Goal: Task Accomplishment & Management: Manage account settings

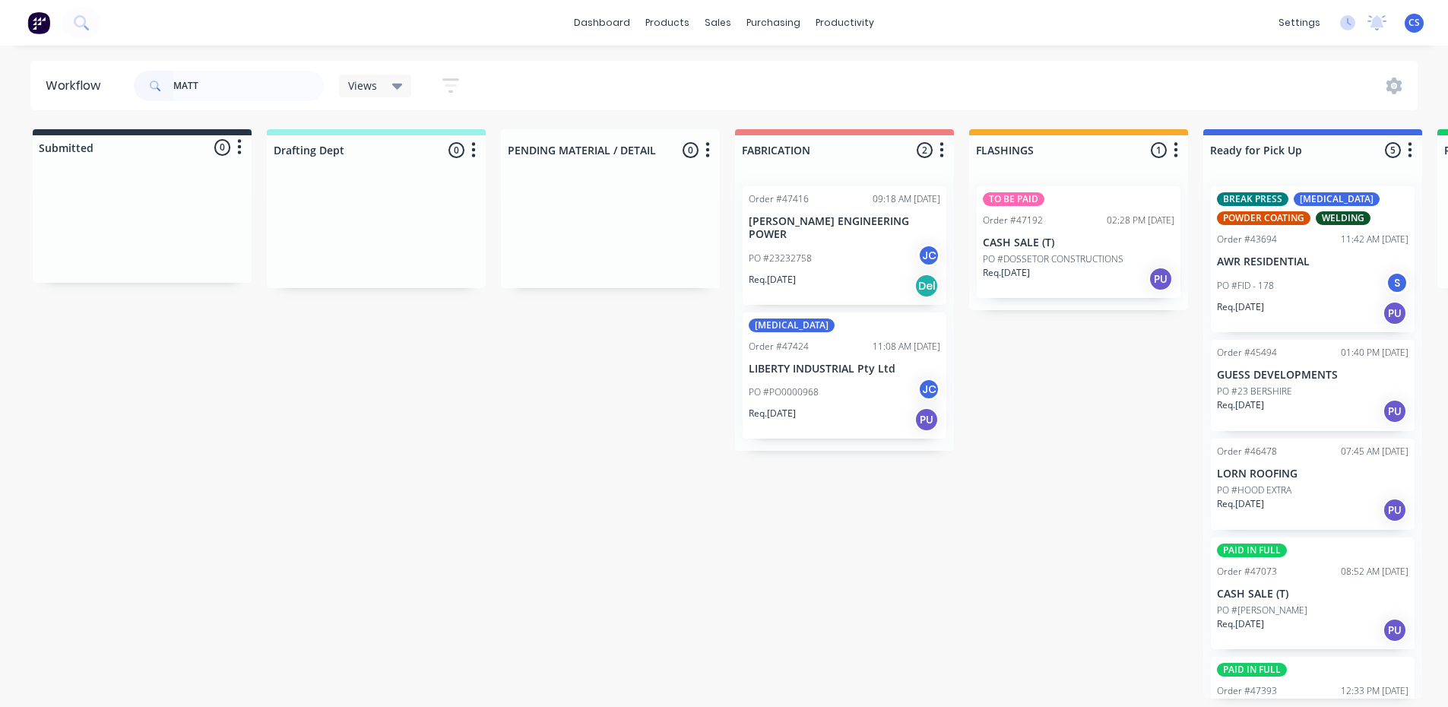
scroll to position [70, 0]
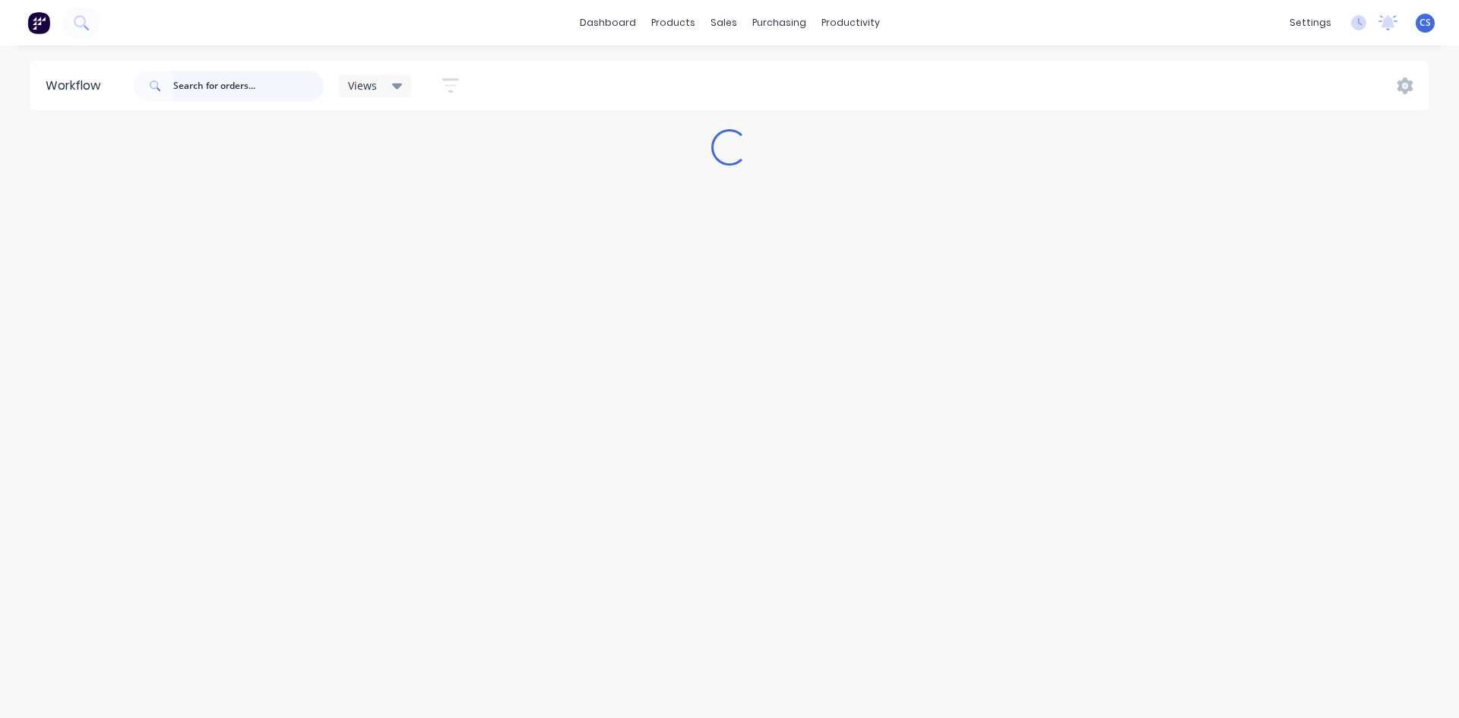
click at [212, 88] on input "text" at bounding box center [248, 86] width 150 height 30
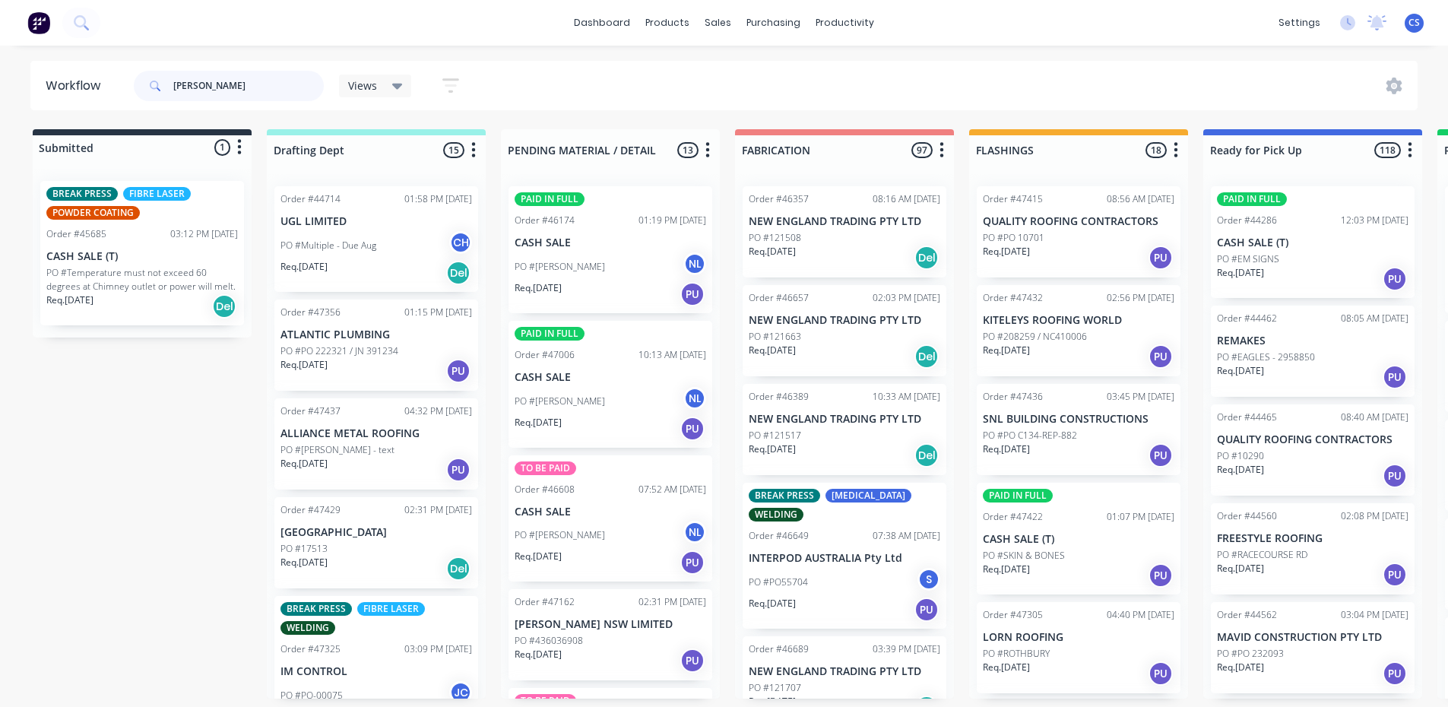
type input "[PERSON_NAME]"
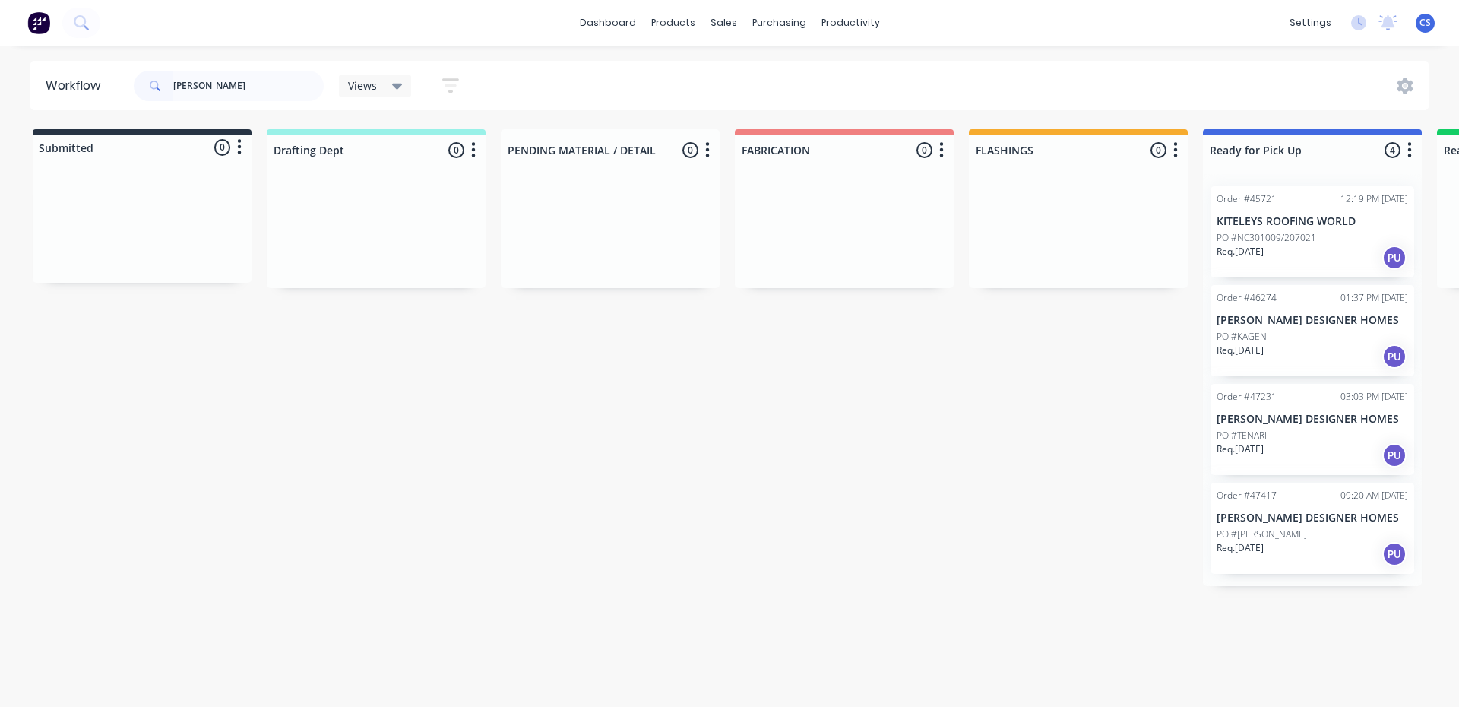
click at [1276, 541] on div "Req. [DATE] PU" at bounding box center [1313, 554] width 192 height 26
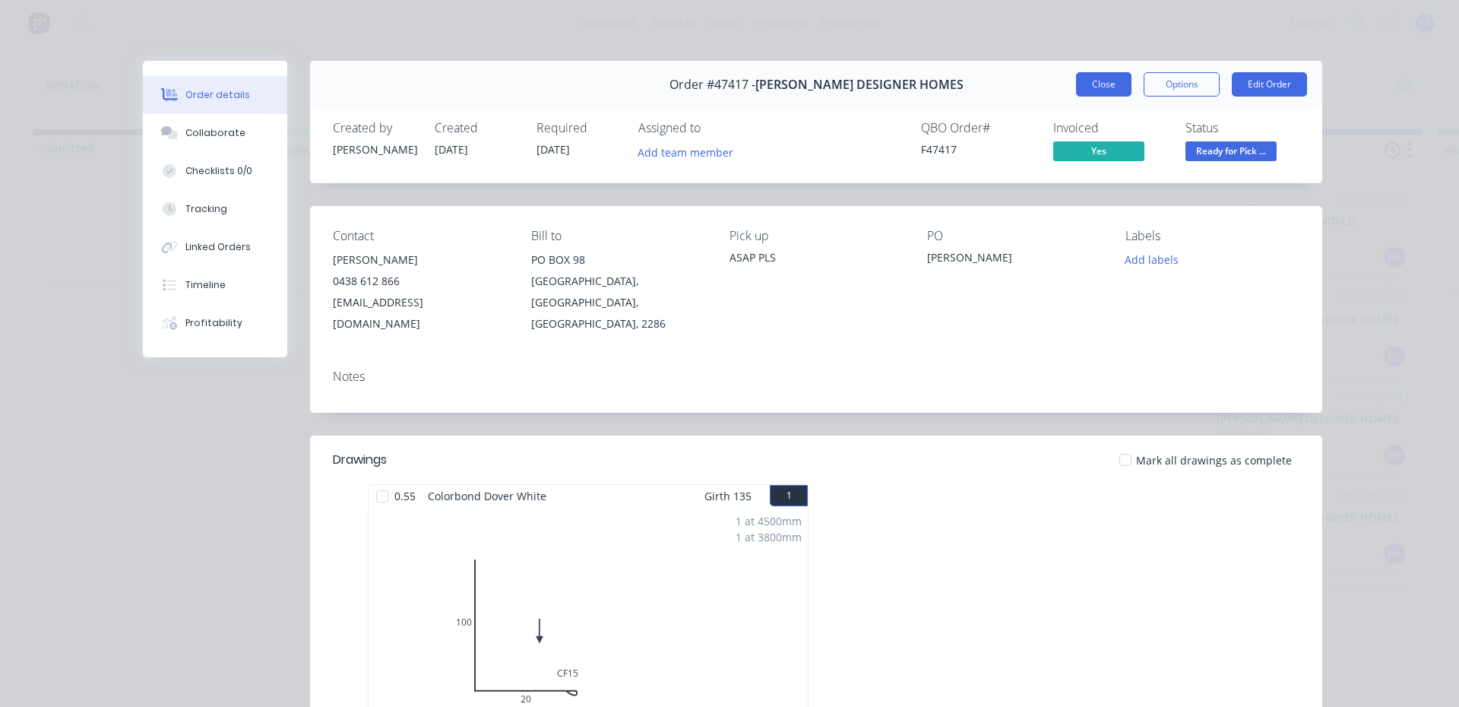
click at [1096, 94] on button "Close" at bounding box center [1103, 84] width 55 height 24
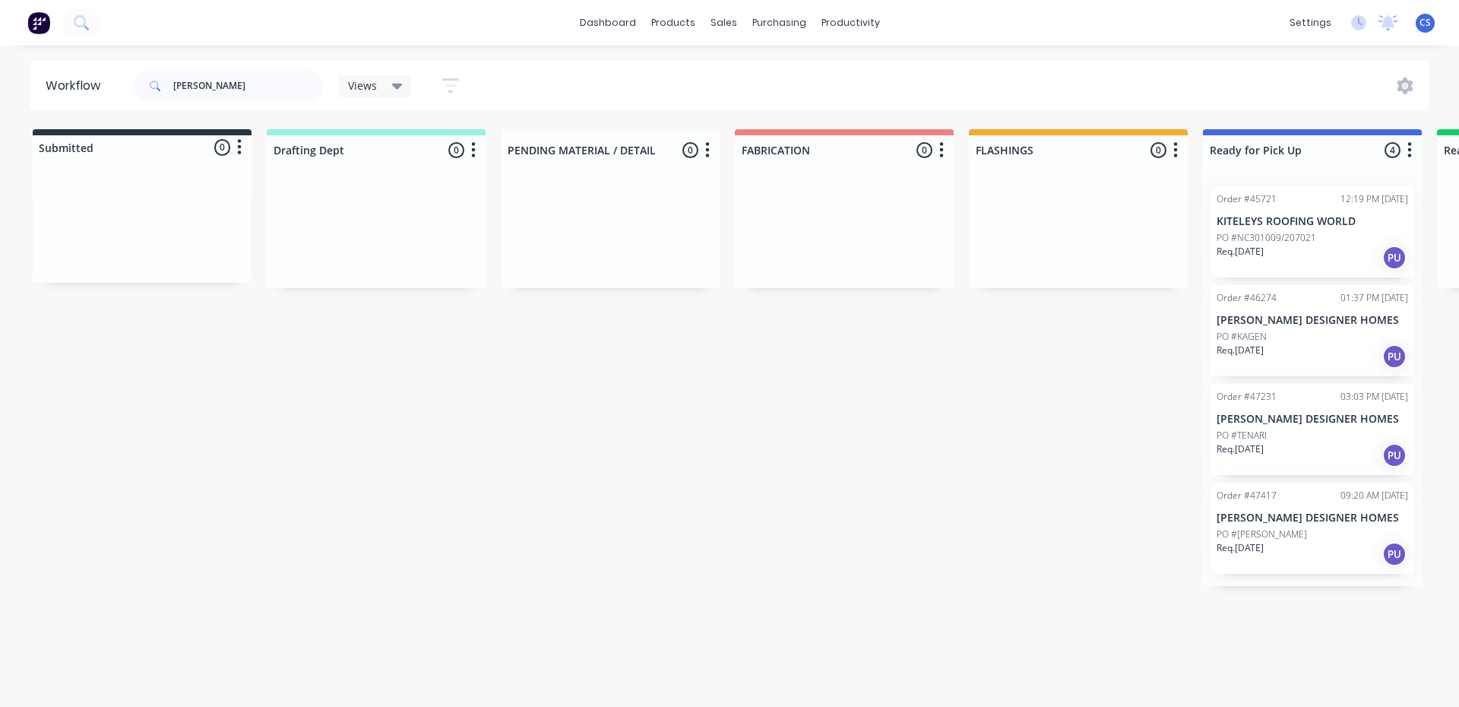
click at [1309, 454] on div "Req. [DATE] PU" at bounding box center [1313, 455] width 192 height 26
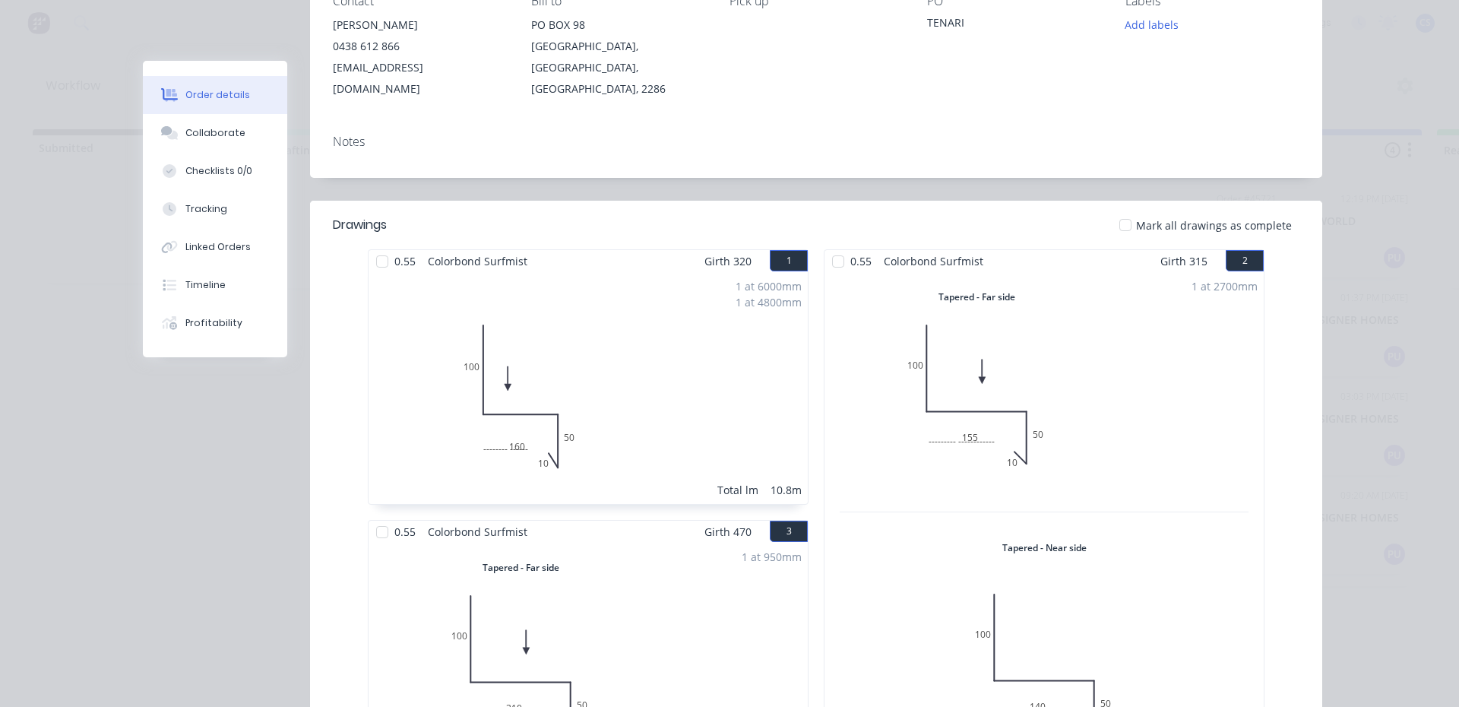
scroll to position [24, 0]
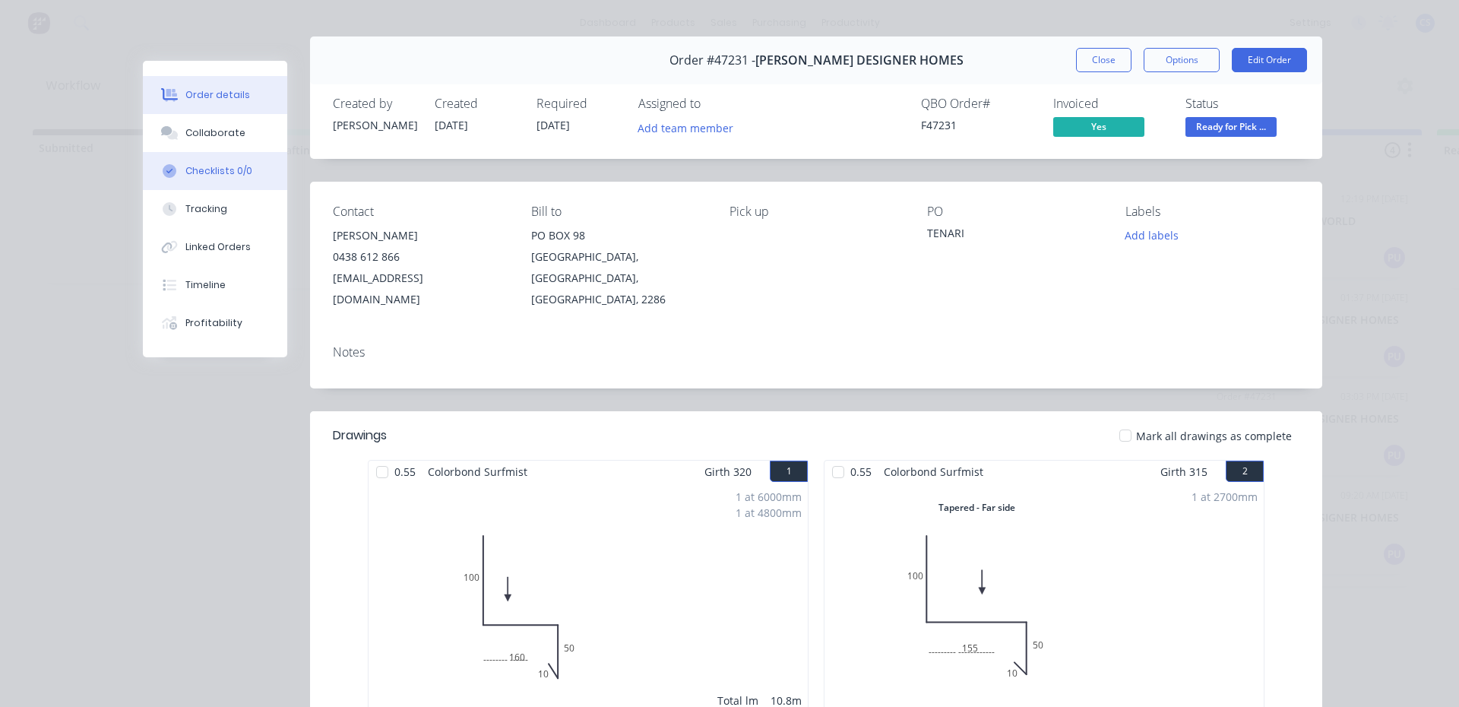
click at [220, 153] on button "Checklists 0/0" at bounding box center [215, 171] width 144 height 38
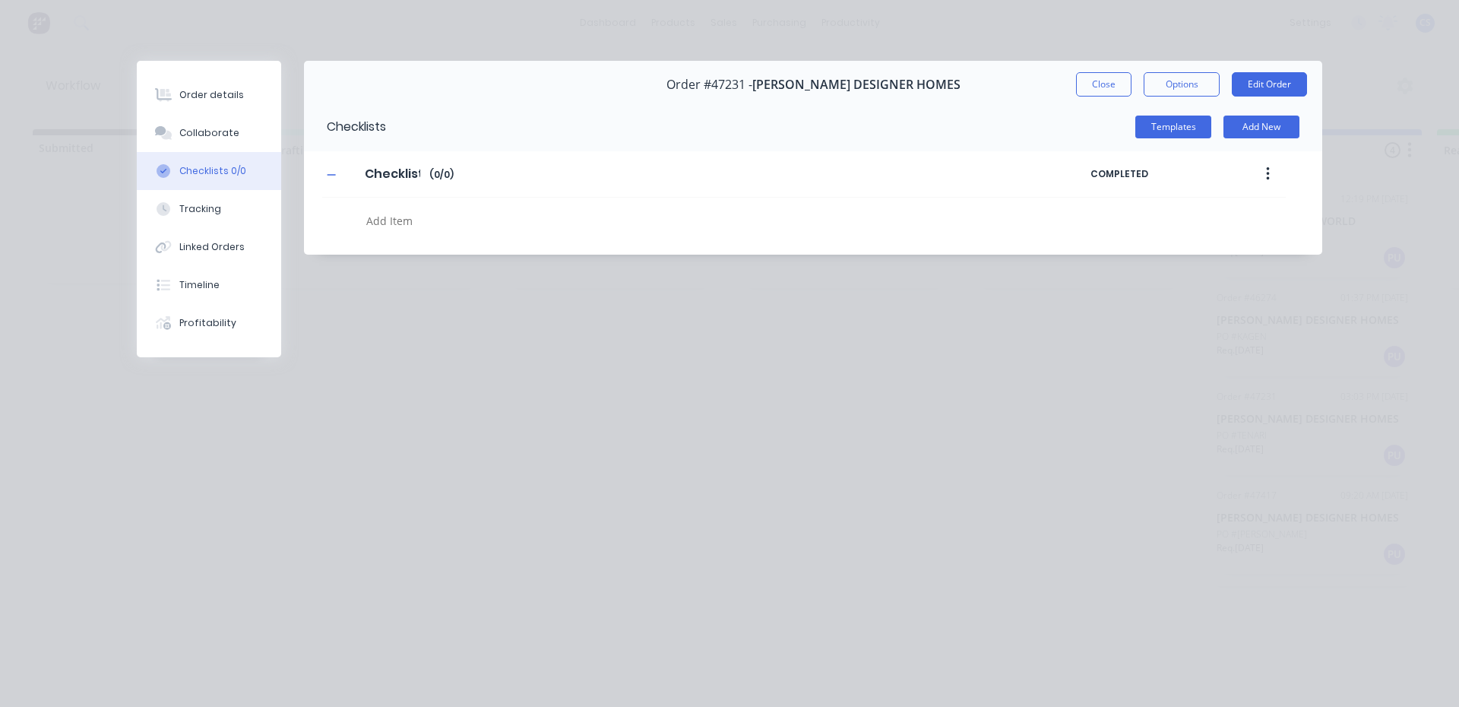
type textarea "x"
click at [221, 136] on div "Collaborate" at bounding box center [209, 133] width 60 height 14
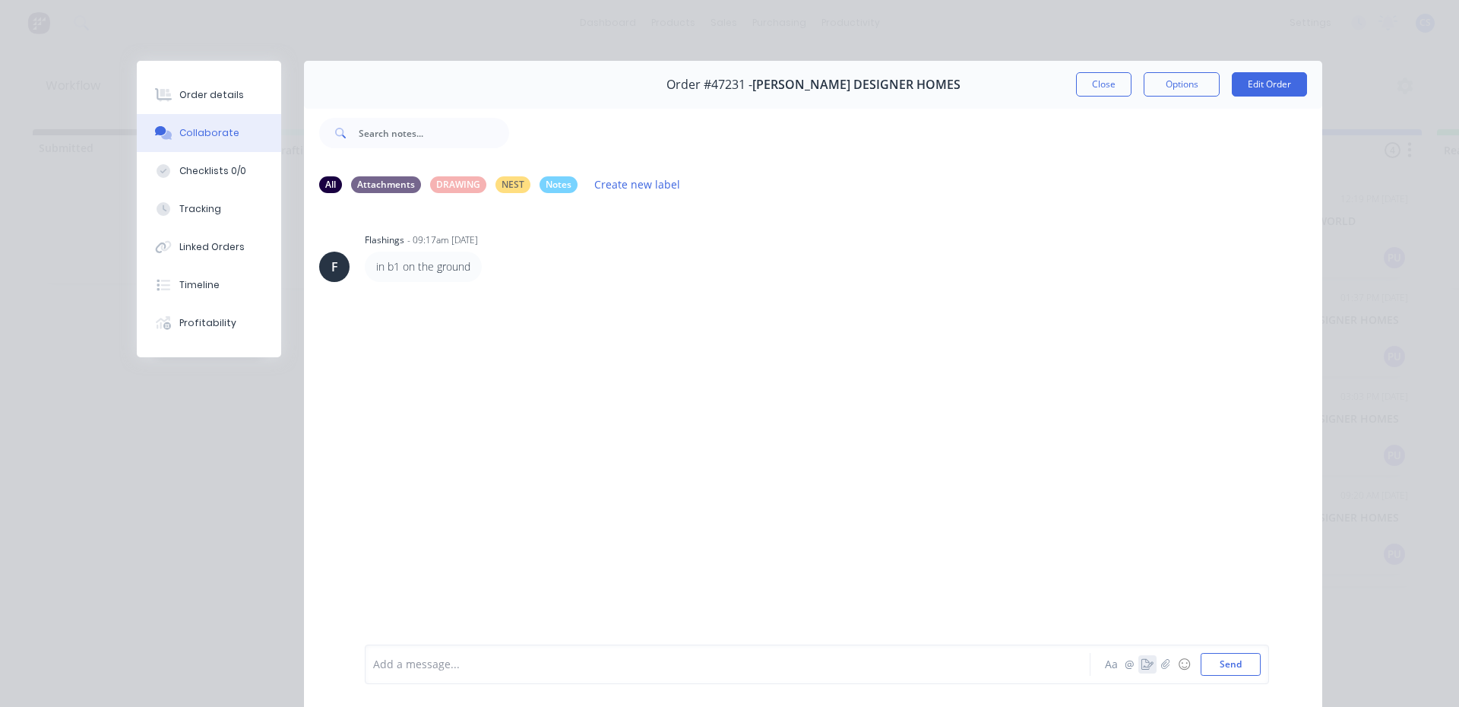
click at [1145, 664] on icon "button" at bounding box center [1148, 664] width 12 height 11
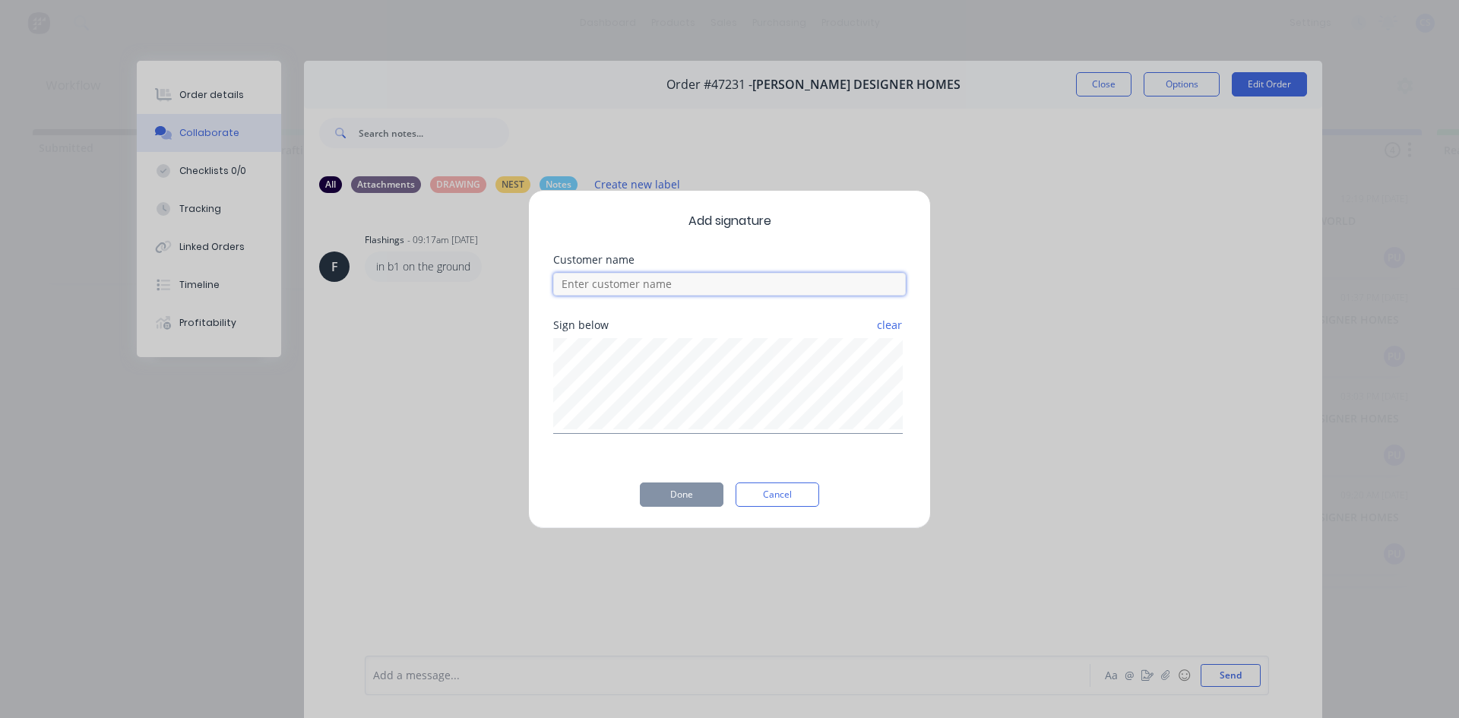
click at [687, 289] on input at bounding box center [729, 284] width 353 height 23
type input "m"
type input "mhalikai"
click at [698, 498] on button "Done" at bounding box center [682, 495] width 84 height 24
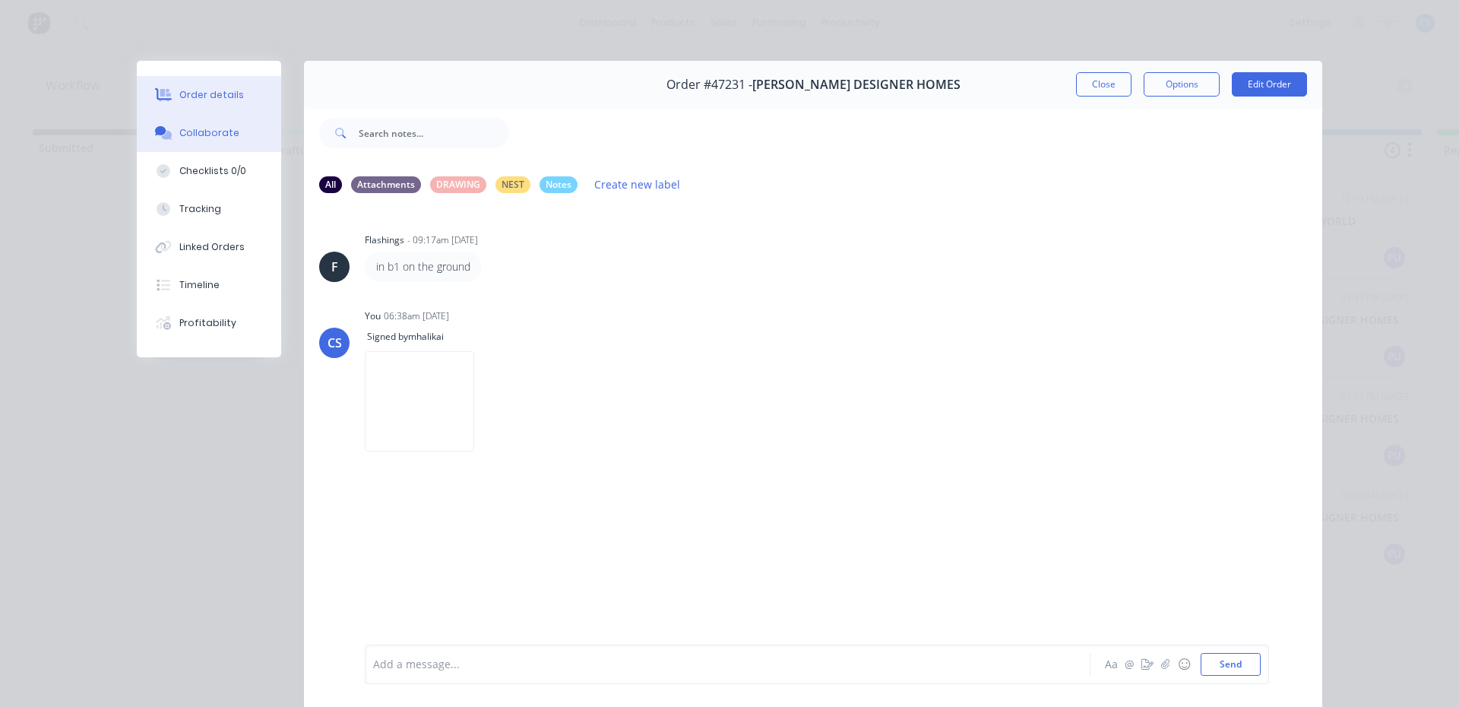
click at [211, 94] on div "Order details" at bounding box center [211, 95] width 65 height 14
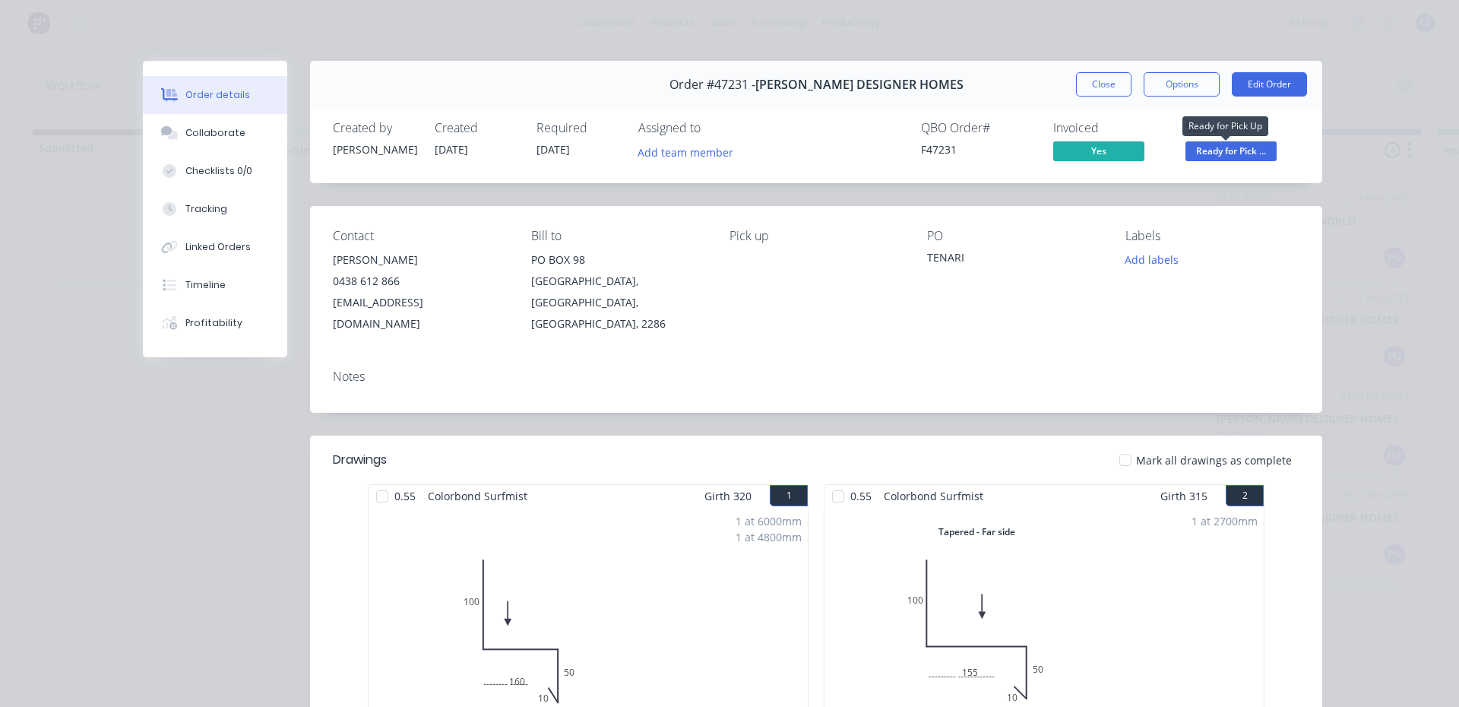
click at [1245, 146] on span "Ready for Pick ..." at bounding box center [1231, 150] width 91 height 19
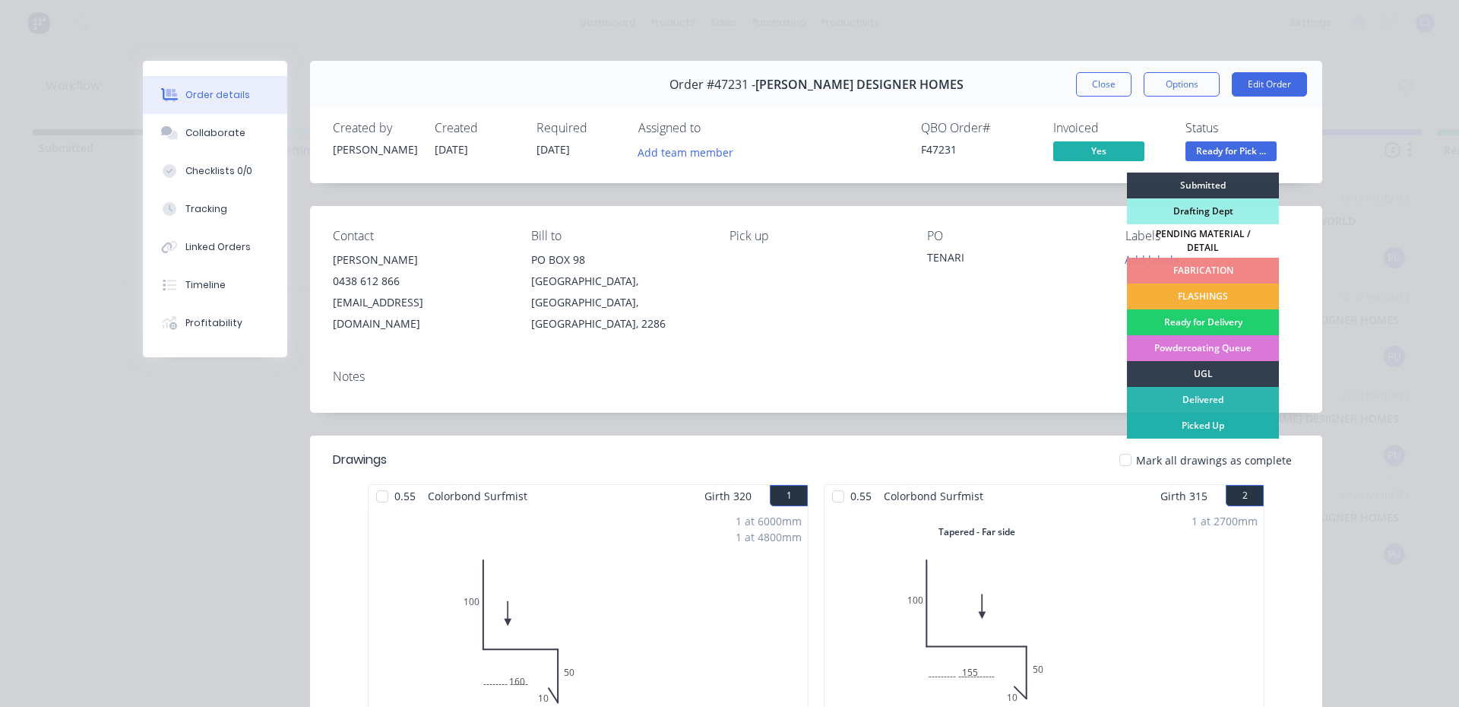
click at [1192, 413] on div "Picked Up" at bounding box center [1203, 426] width 152 height 26
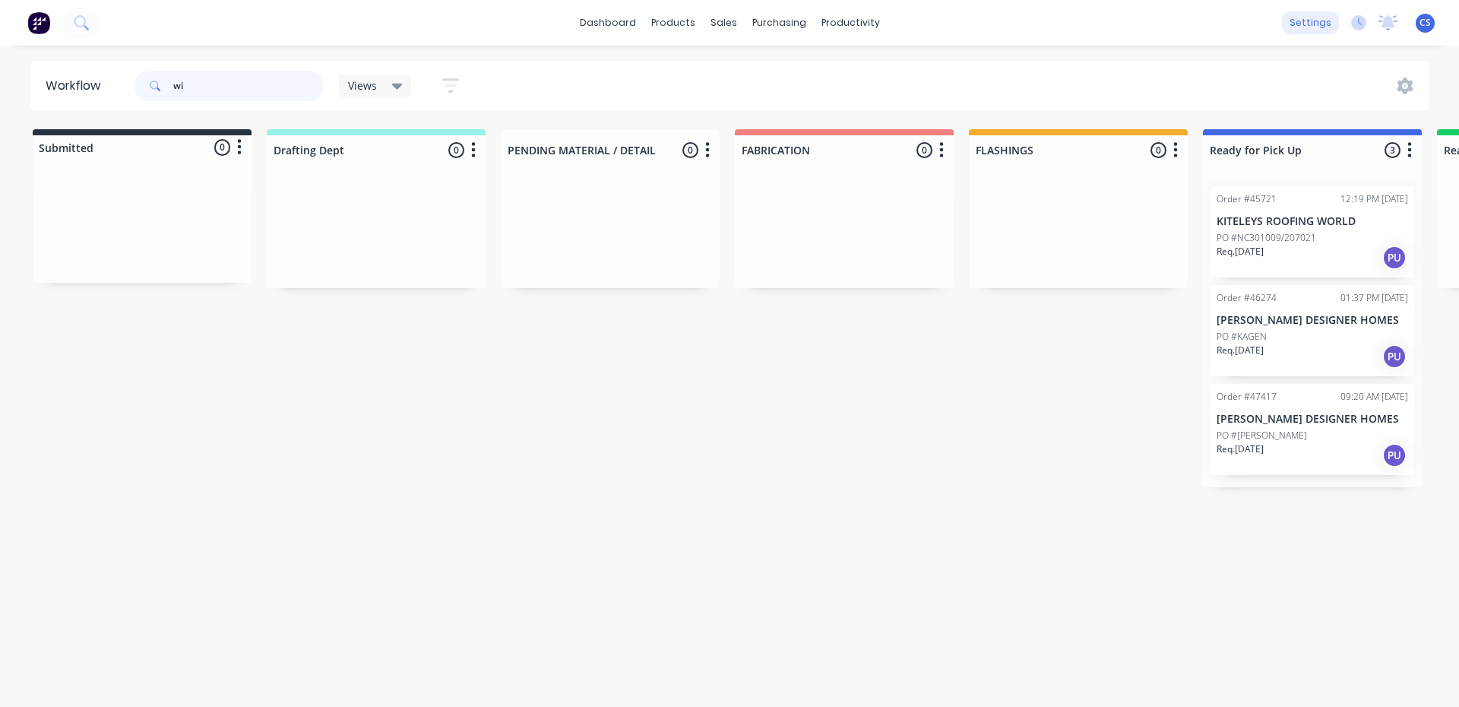
type input "w"
type input "[PERSON_NAME] de"
click at [1266, 340] on div "PO #[PERSON_NAME]" at bounding box center [1313, 337] width 192 height 14
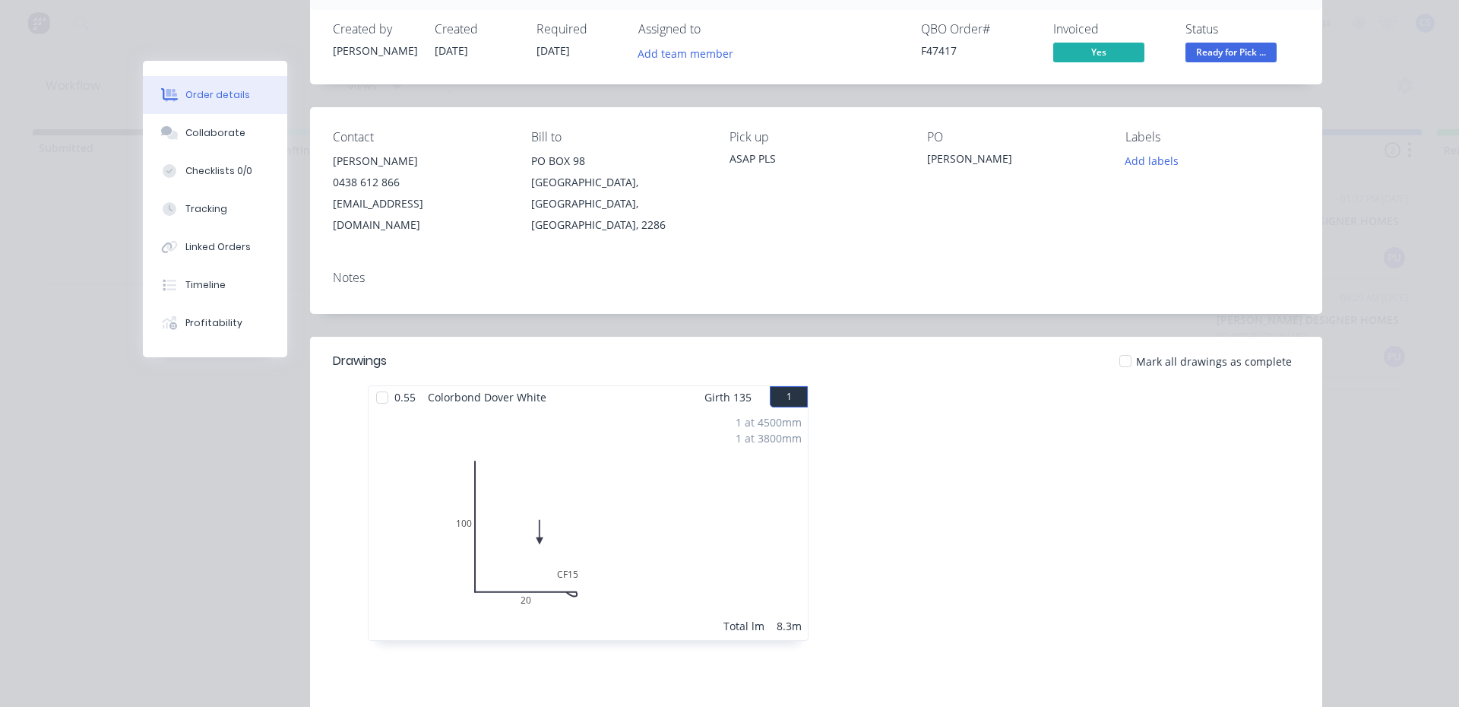
scroll to position [84, 0]
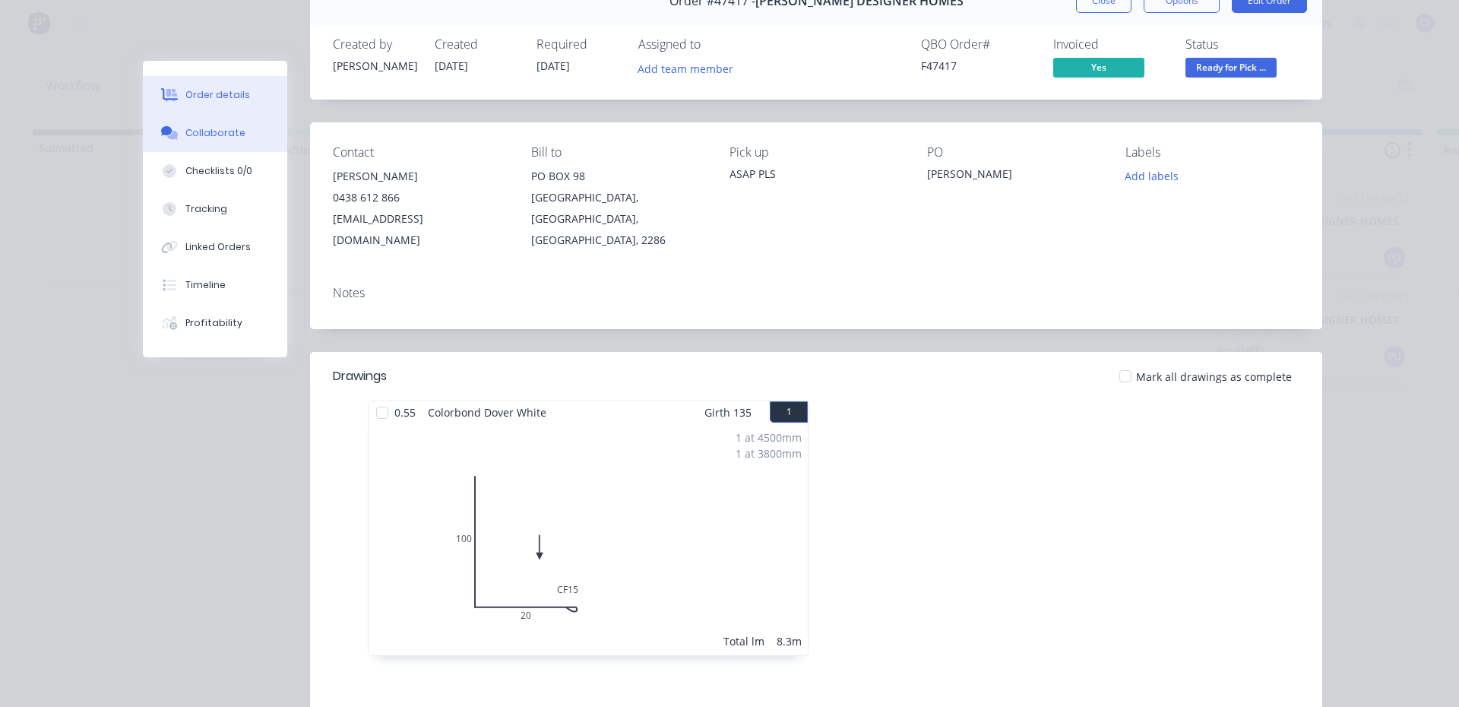
click at [226, 135] on div "Collaborate" at bounding box center [215, 133] width 60 height 14
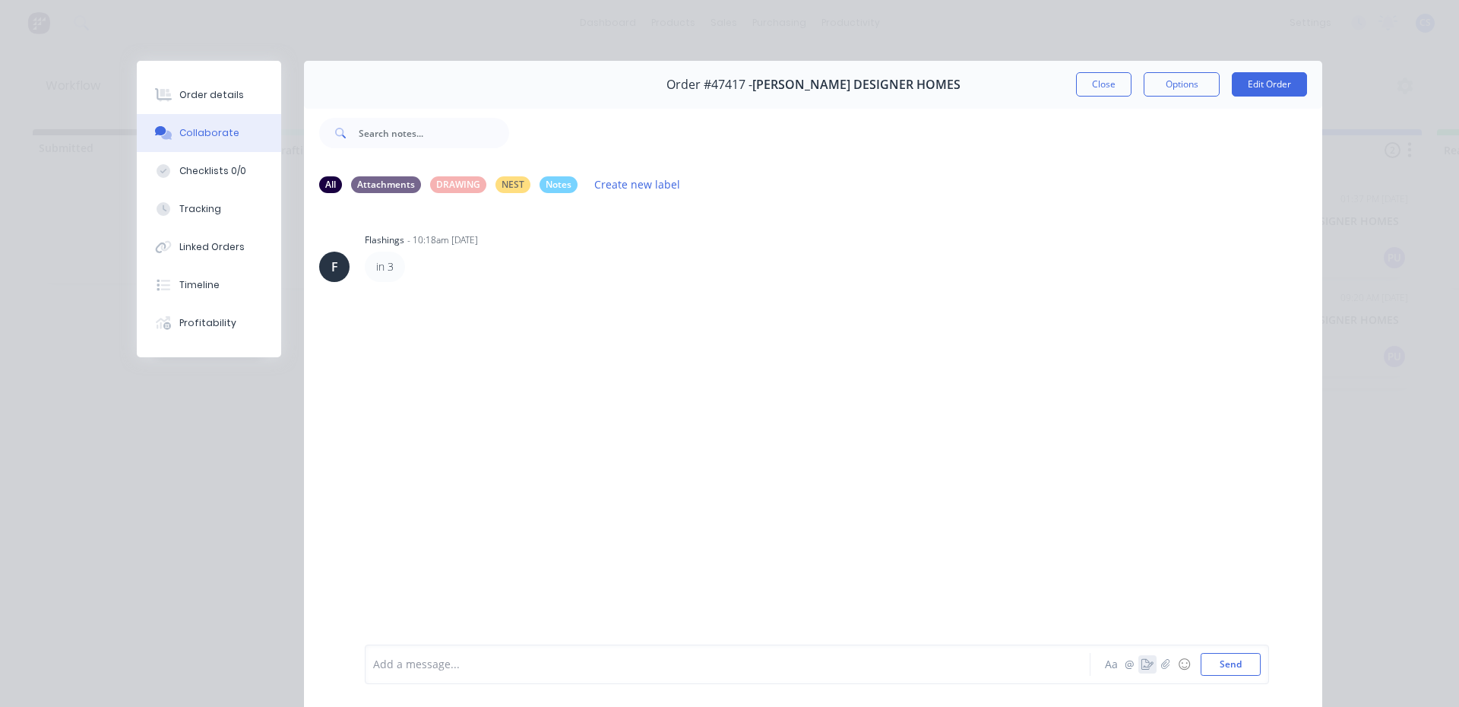
click at [1142, 663] on icon "button" at bounding box center [1148, 664] width 12 height 11
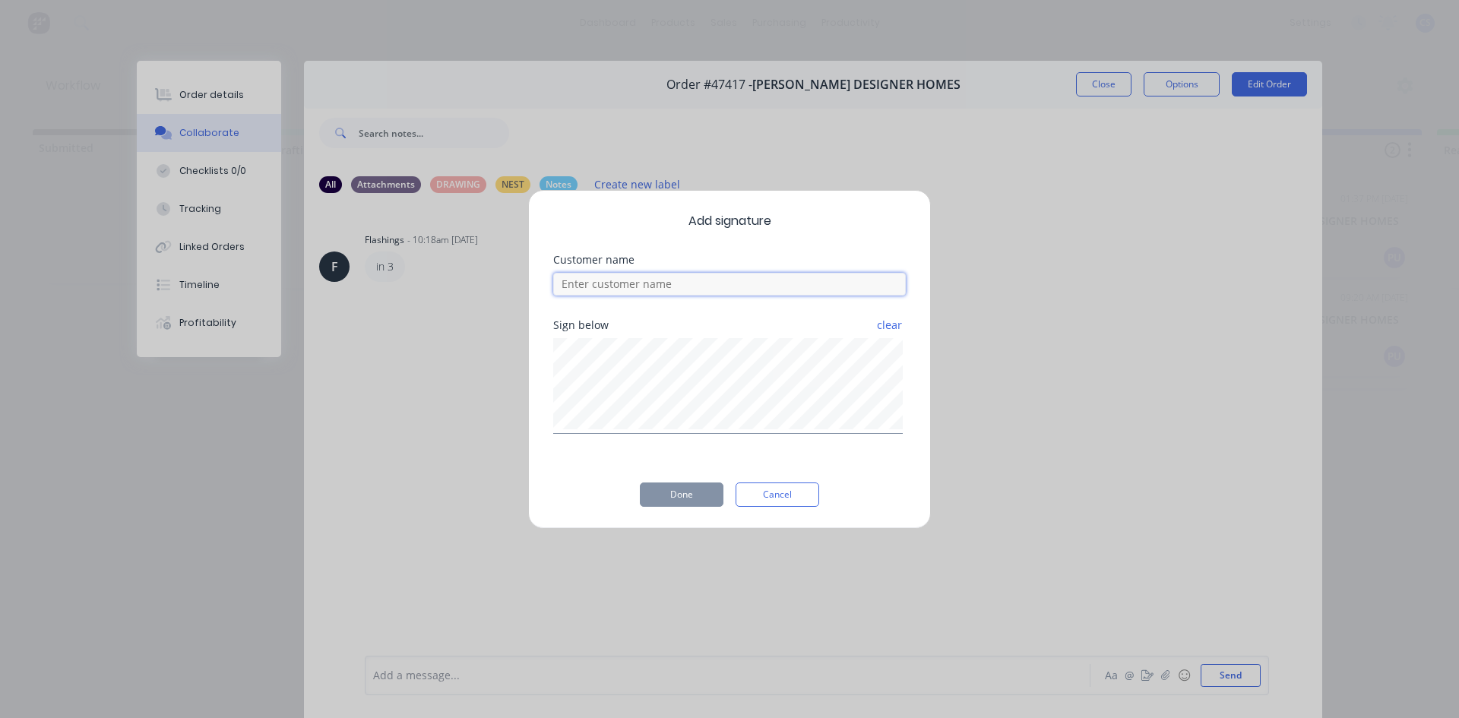
click at [622, 286] on input at bounding box center [729, 284] width 353 height 23
type input "GUY"
click at [682, 493] on button "Done" at bounding box center [682, 495] width 84 height 24
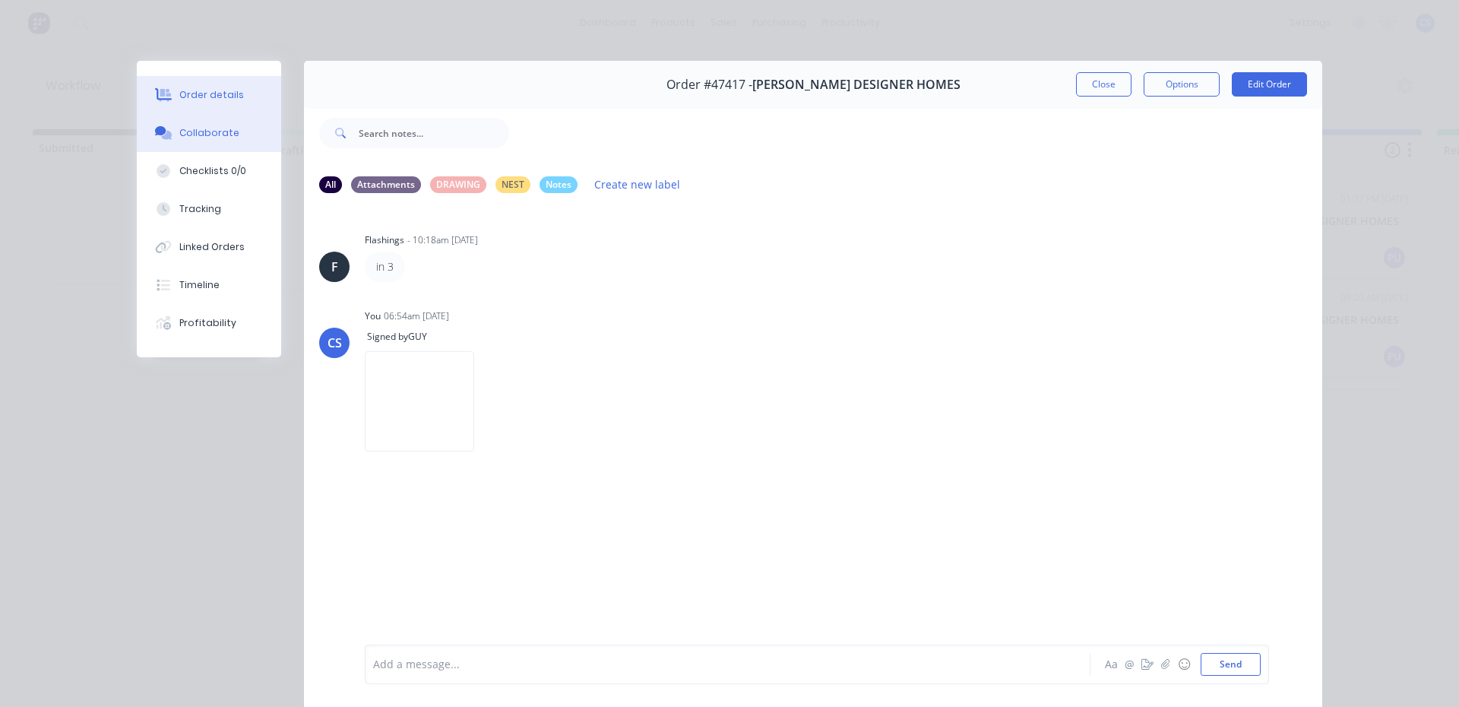
click at [193, 103] on button "Order details" at bounding box center [209, 95] width 144 height 38
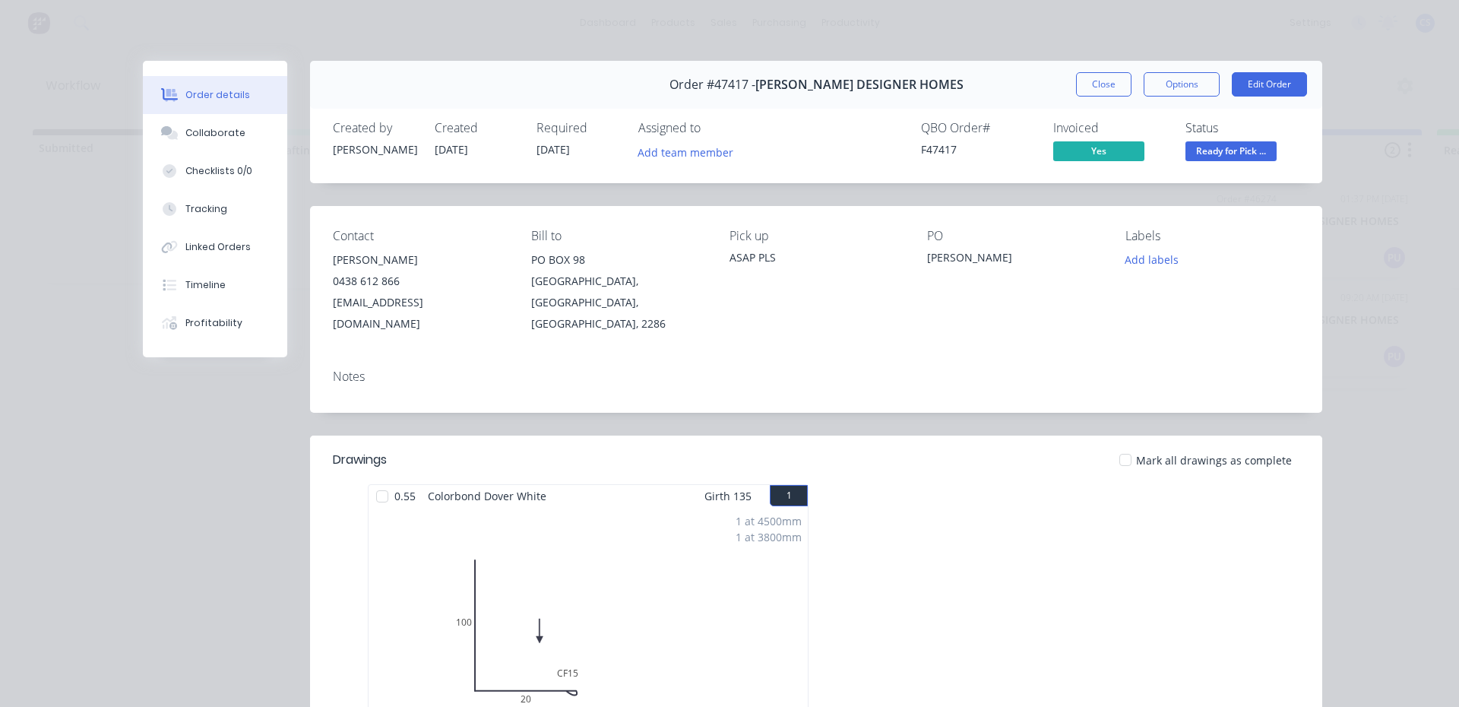
click at [1200, 156] on span "Ready for Pick ..." at bounding box center [1231, 150] width 91 height 19
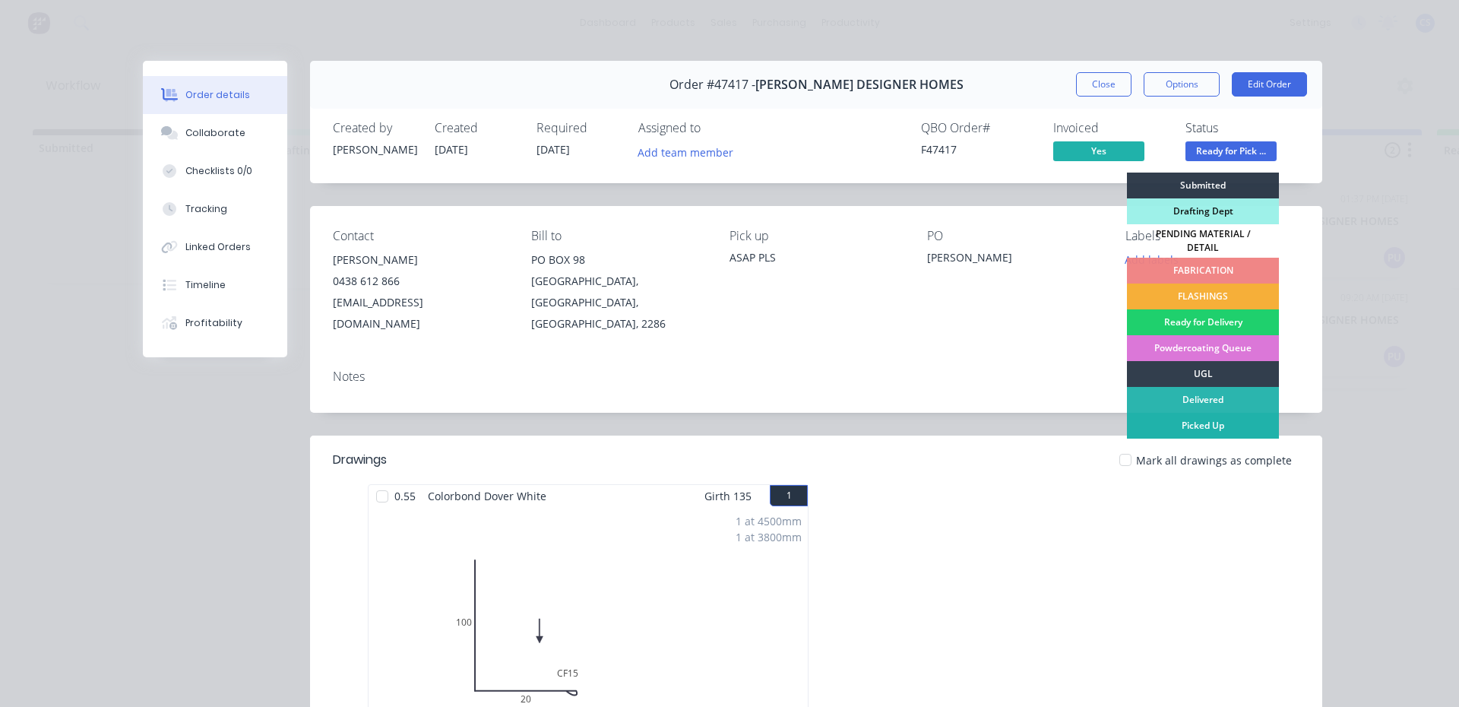
click at [1165, 416] on div "Picked Up" at bounding box center [1203, 426] width 152 height 26
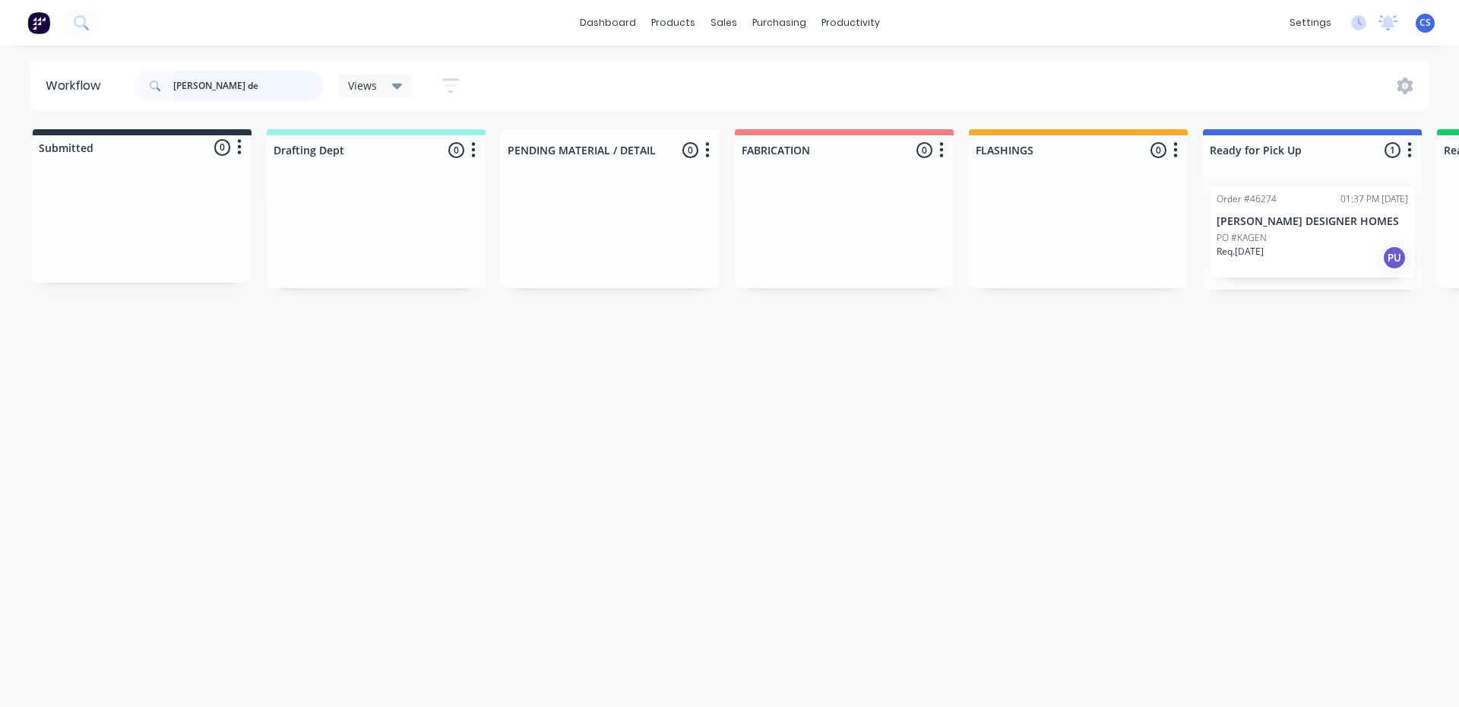
drag, startPoint x: 251, startPoint y: 90, endPoint x: 151, endPoint y: 90, distance: 99.6
click at [151, 90] on div "[PERSON_NAME] de" at bounding box center [229, 86] width 190 height 30
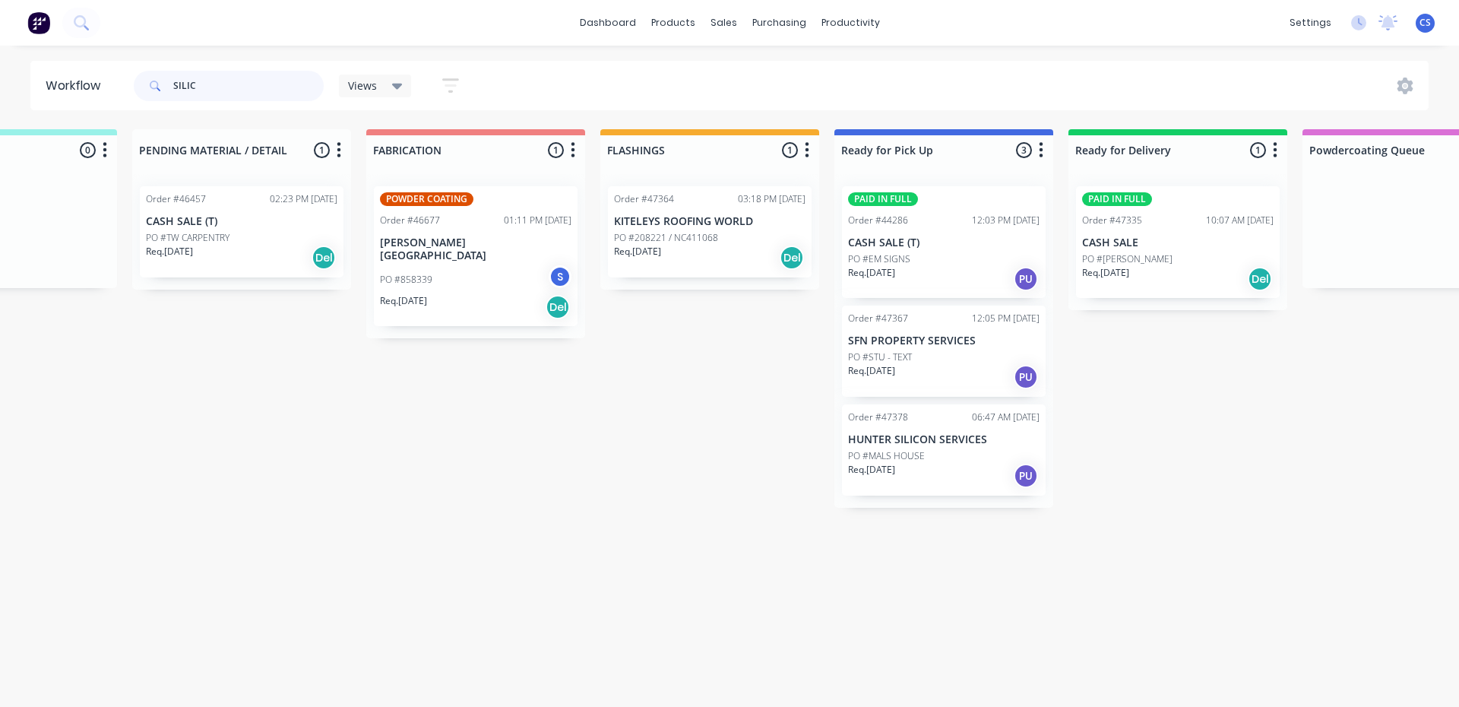
scroll to position [0, 405]
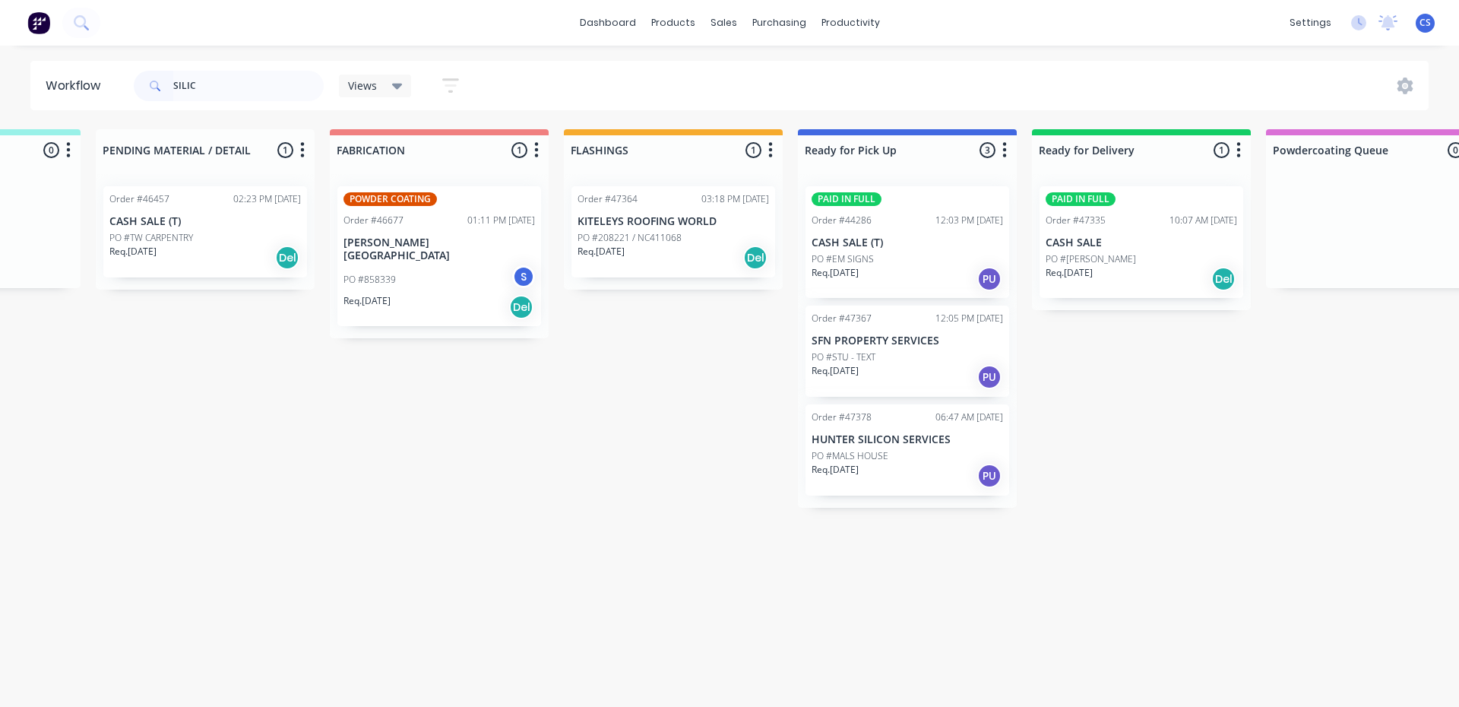
click at [901, 451] on div "PO #MALS HOUSE" at bounding box center [908, 456] width 192 height 14
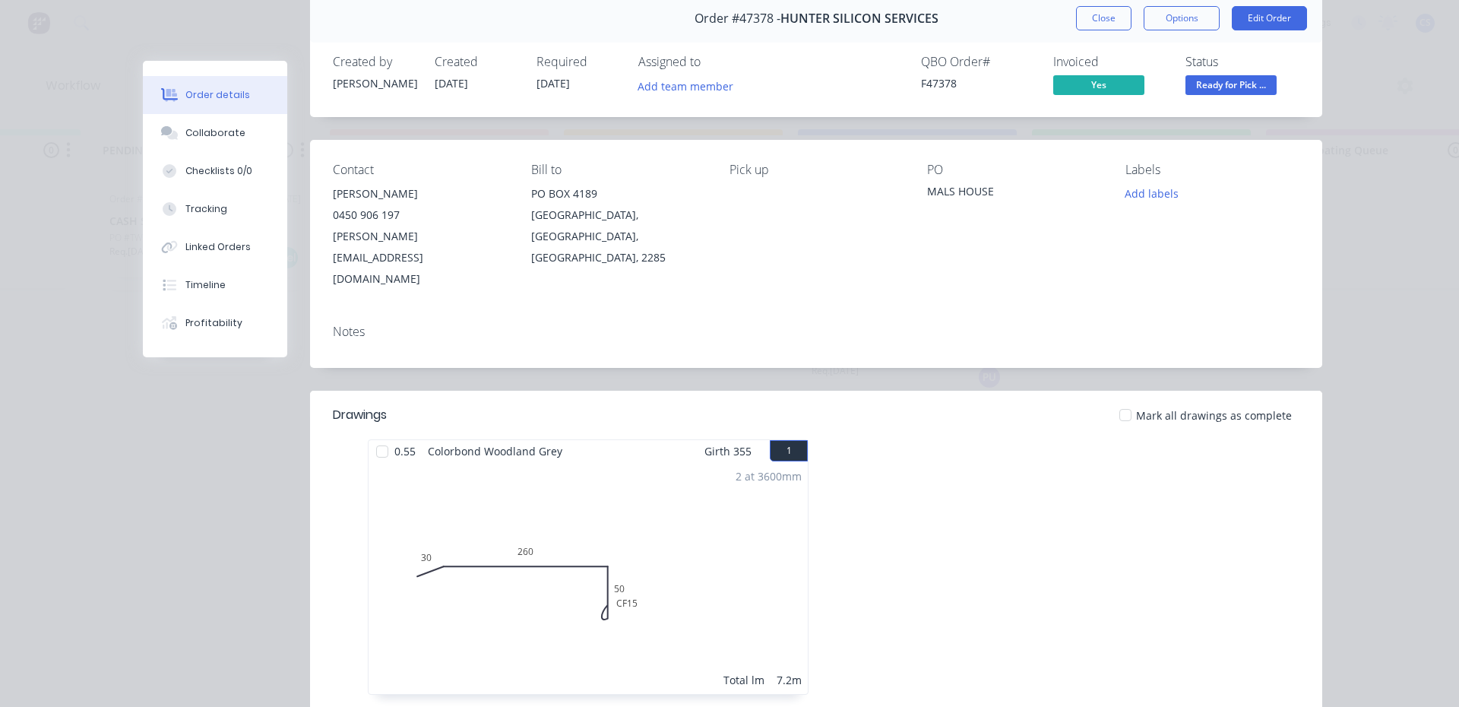
scroll to position [0, 0]
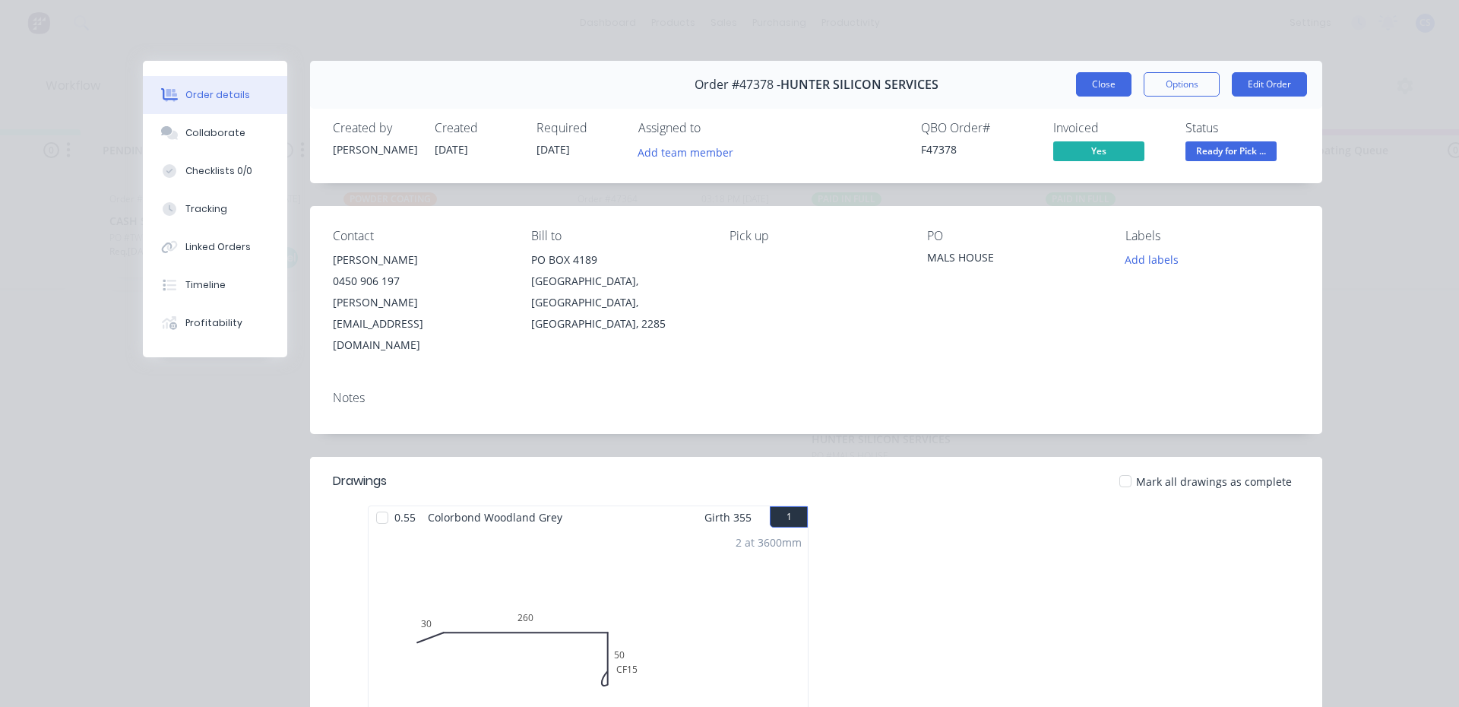
click at [1092, 85] on button "Close" at bounding box center [1103, 84] width 55 height 24
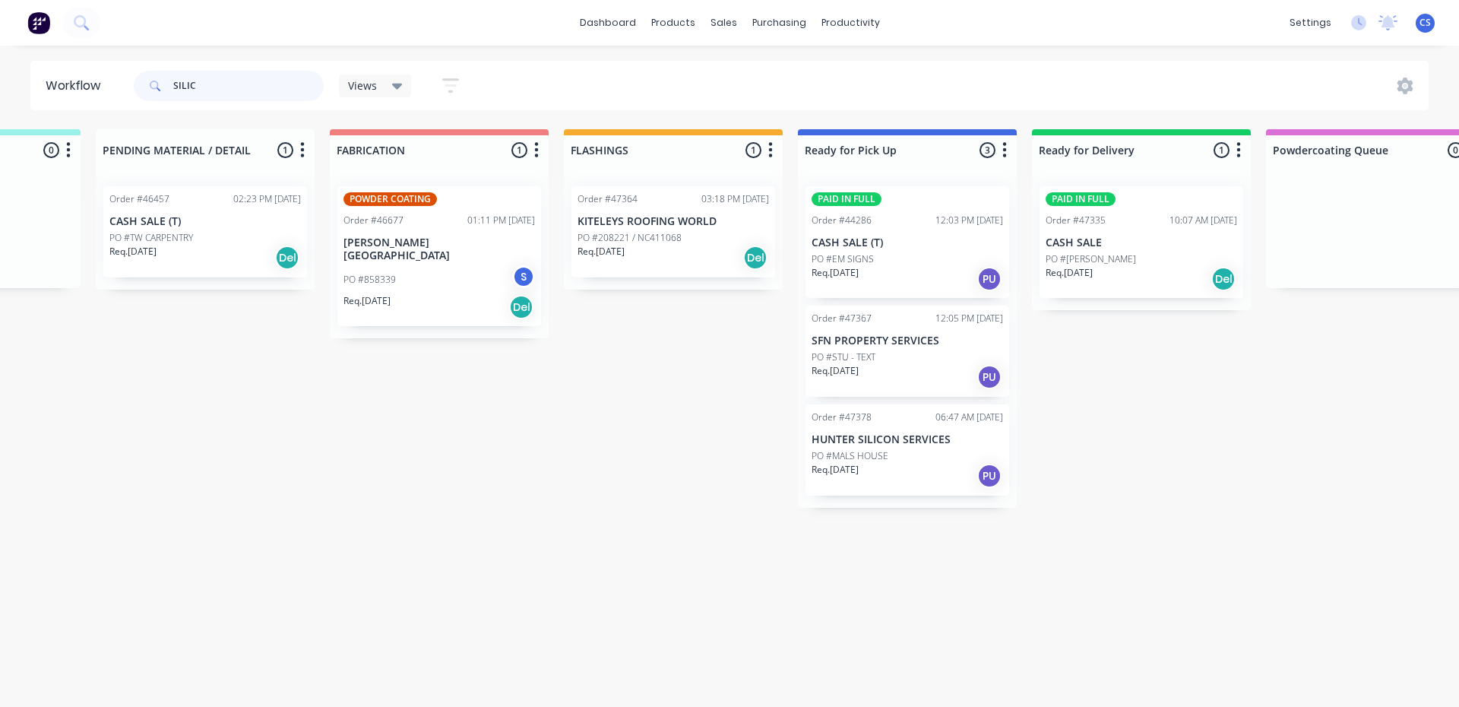
drag, startPoint x: 166, startPoint y: 77, endPoint x: 155, endPoint y: 74, distance: 11.1
click at [155, 74] on div "SILIC" at bounding box center [229, 86] width 190 height 30
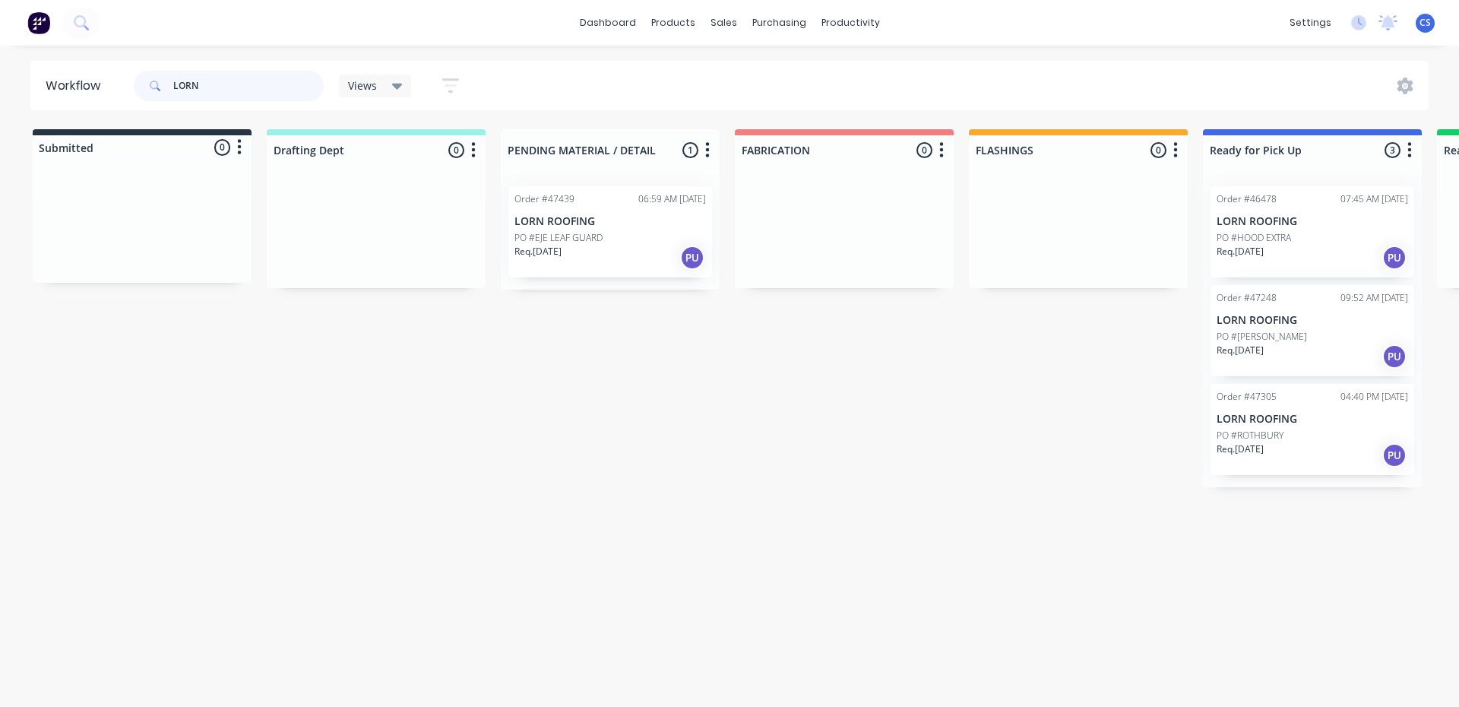
type input "LORN"
click at [1275, 437] on p "PO #ROTHBURY" at bounding box center [1250, 436] width 67 height 14
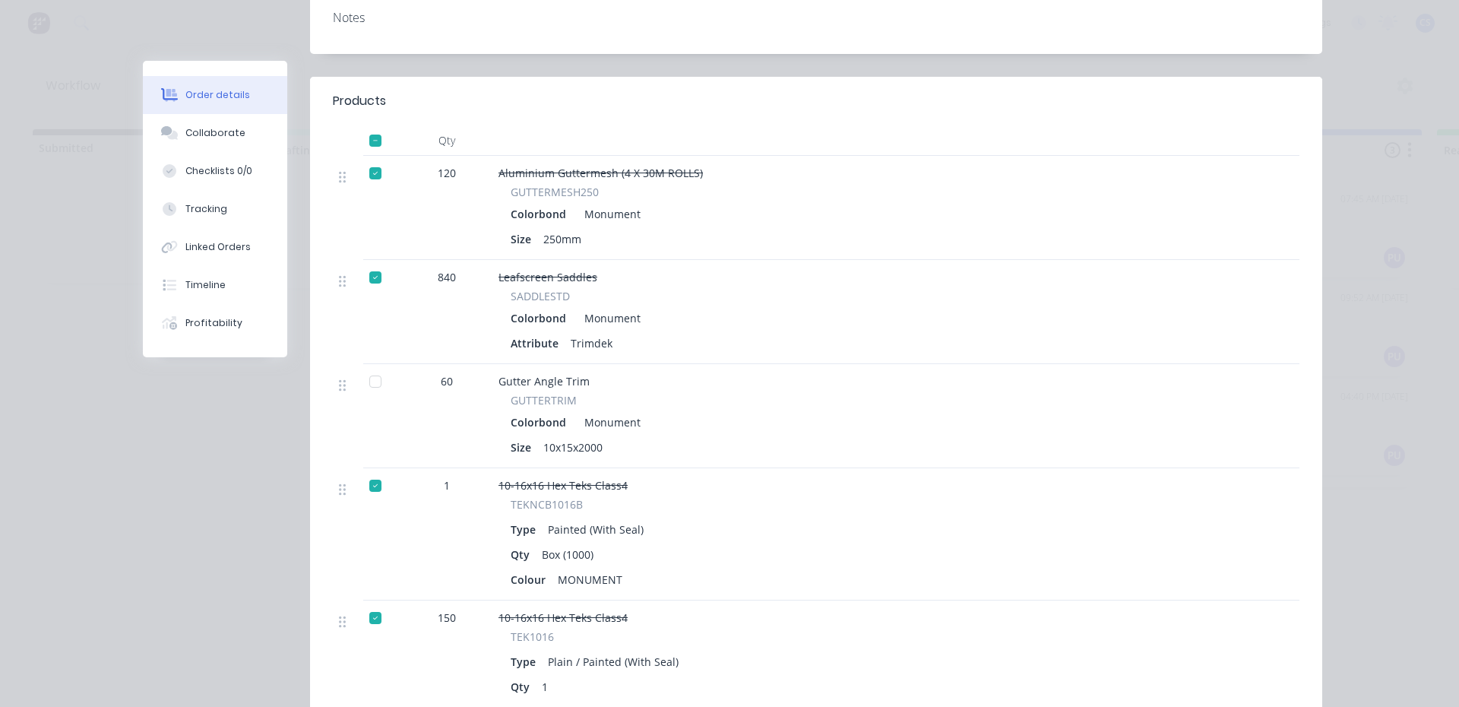
scroll to position [304, 0]
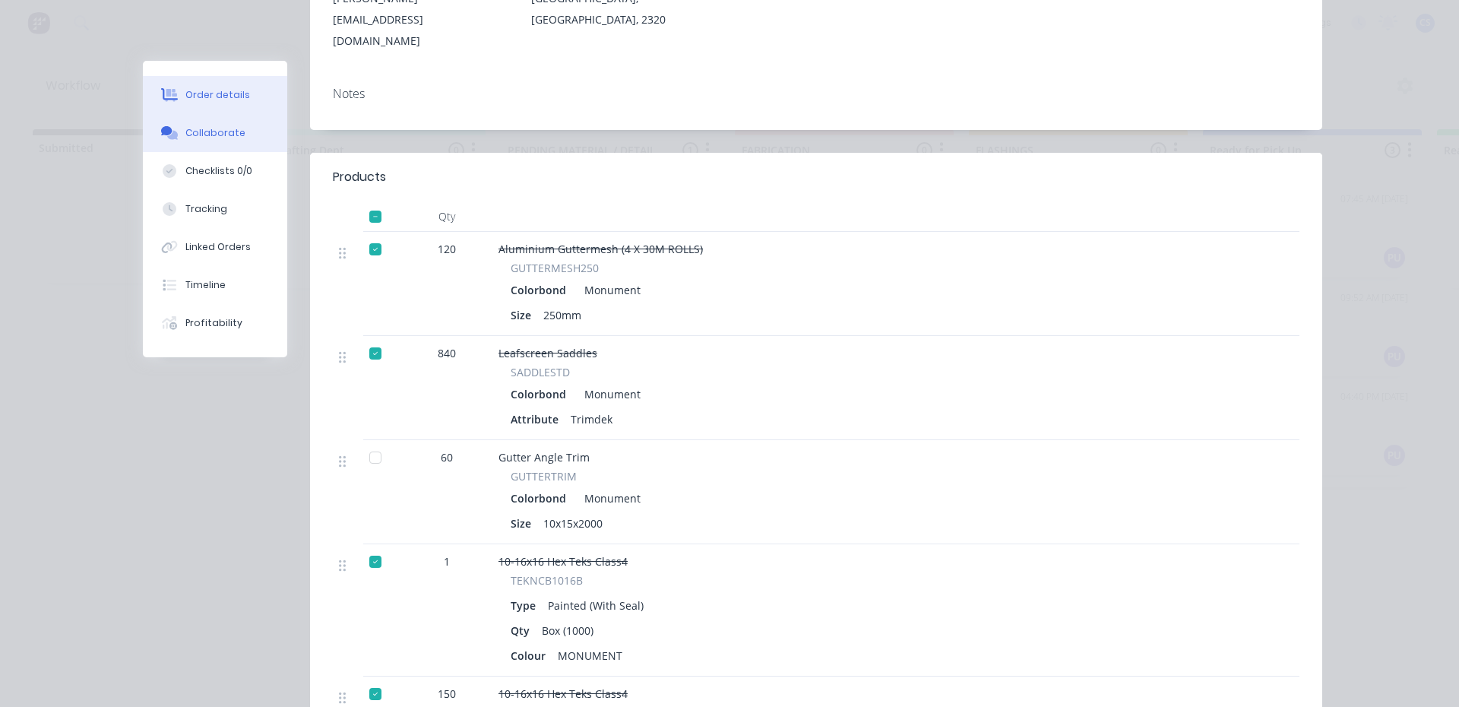
click at [231, 131] on div "Collaborate" at bounding box center [215, 133] width 60 height 14
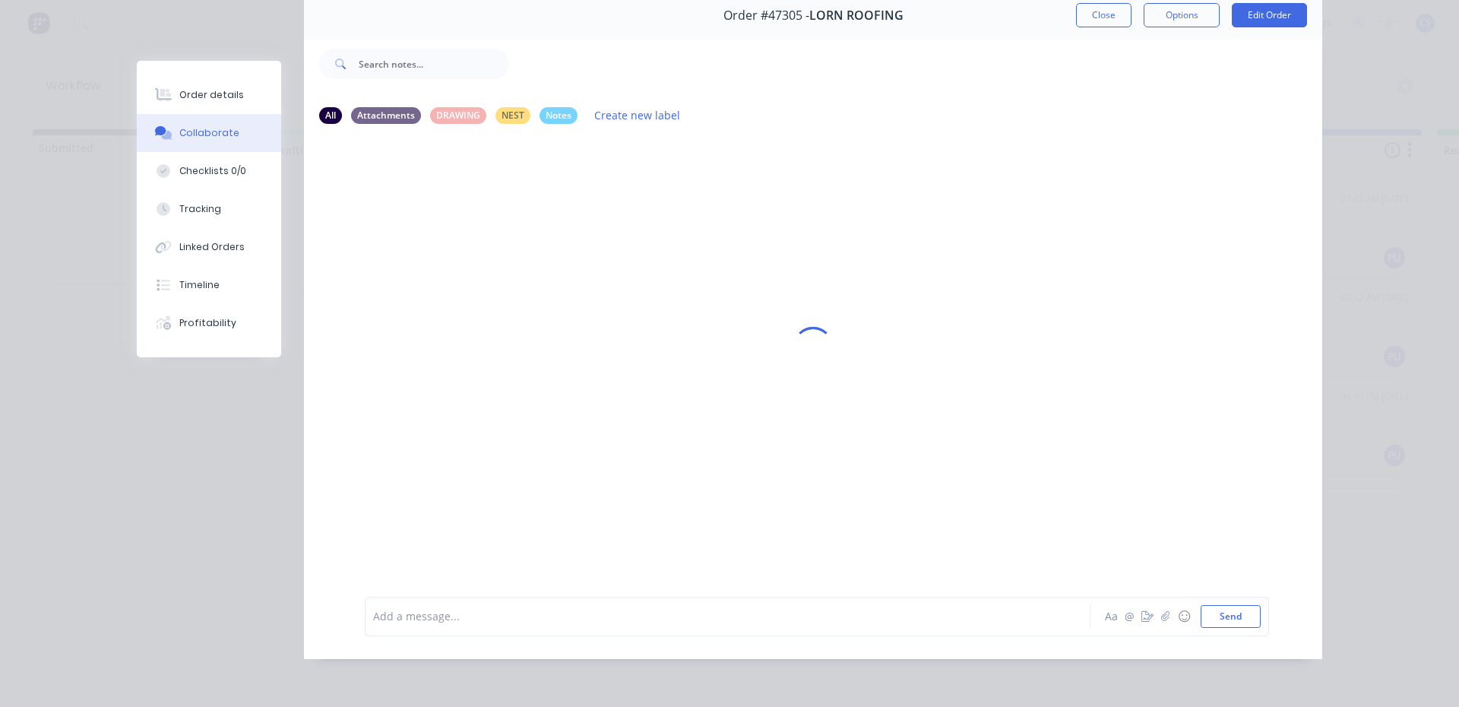
scroll to position [0, 0]
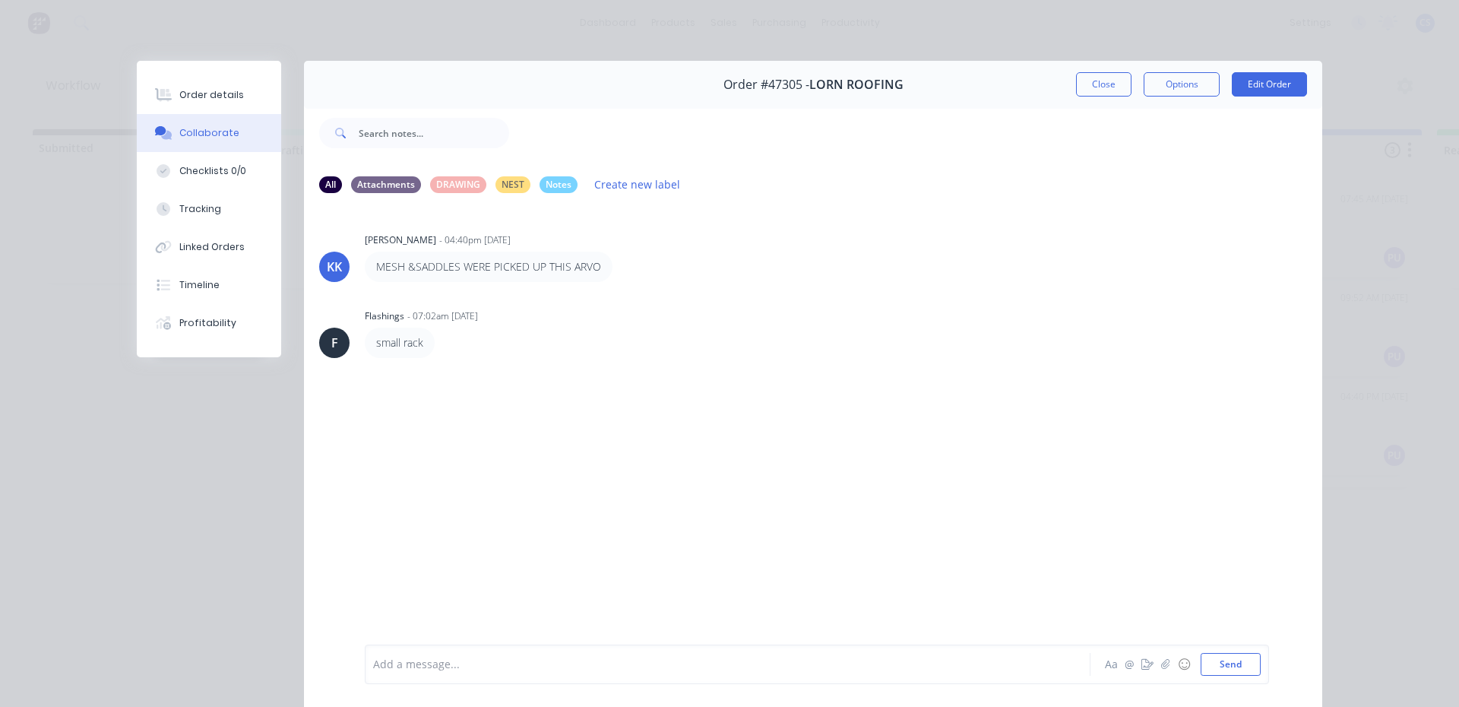
click at [1137, 673] on div "Aa @ ☺ Send" at bounding box center [1181, 664] width 159 height 23
click at [1142, 669] on icon "button" at bounding box center [1148, 664] width 12 height 11
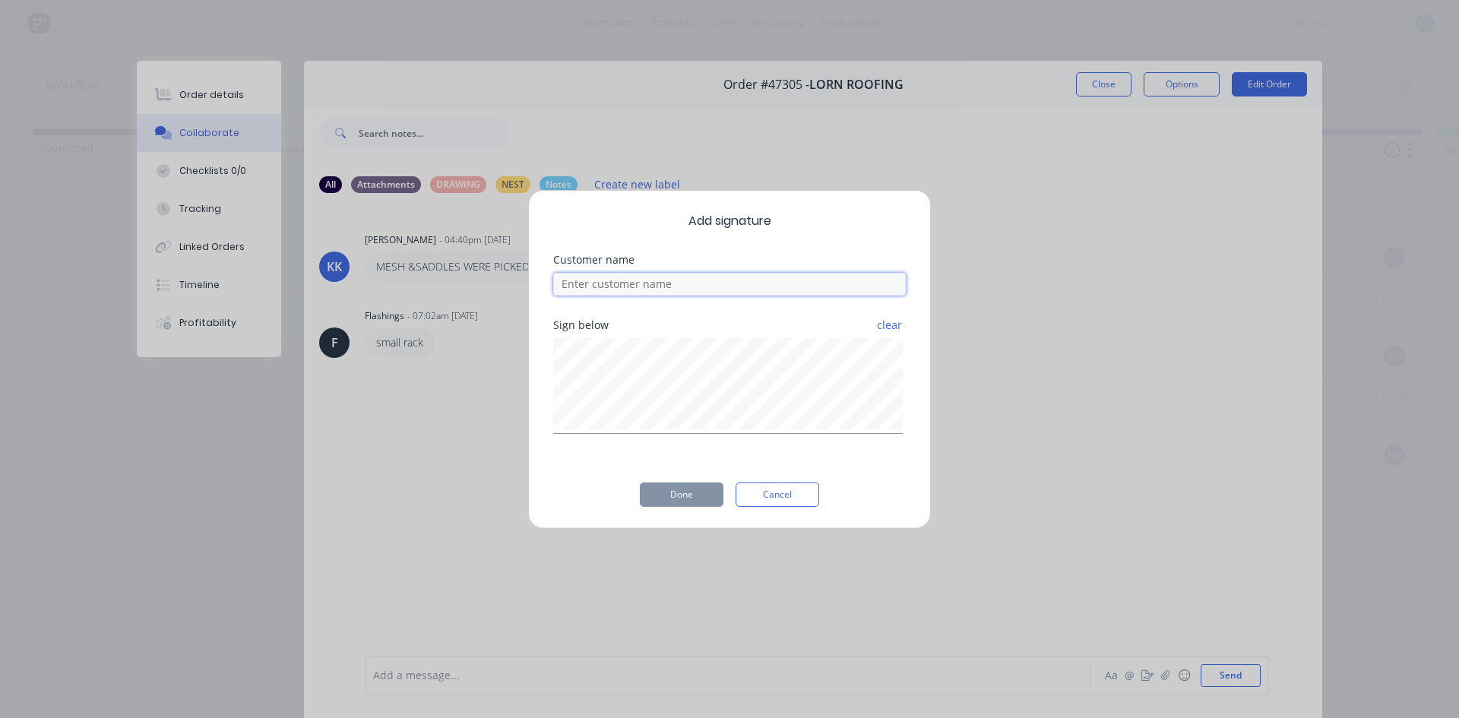
click at [581, 280] on input at bounding box center [729, 284] width 353 height 23
type input "GUY"
click at [674, 488] on button "Done" at bounding box center [682, 495] width 84 height 24
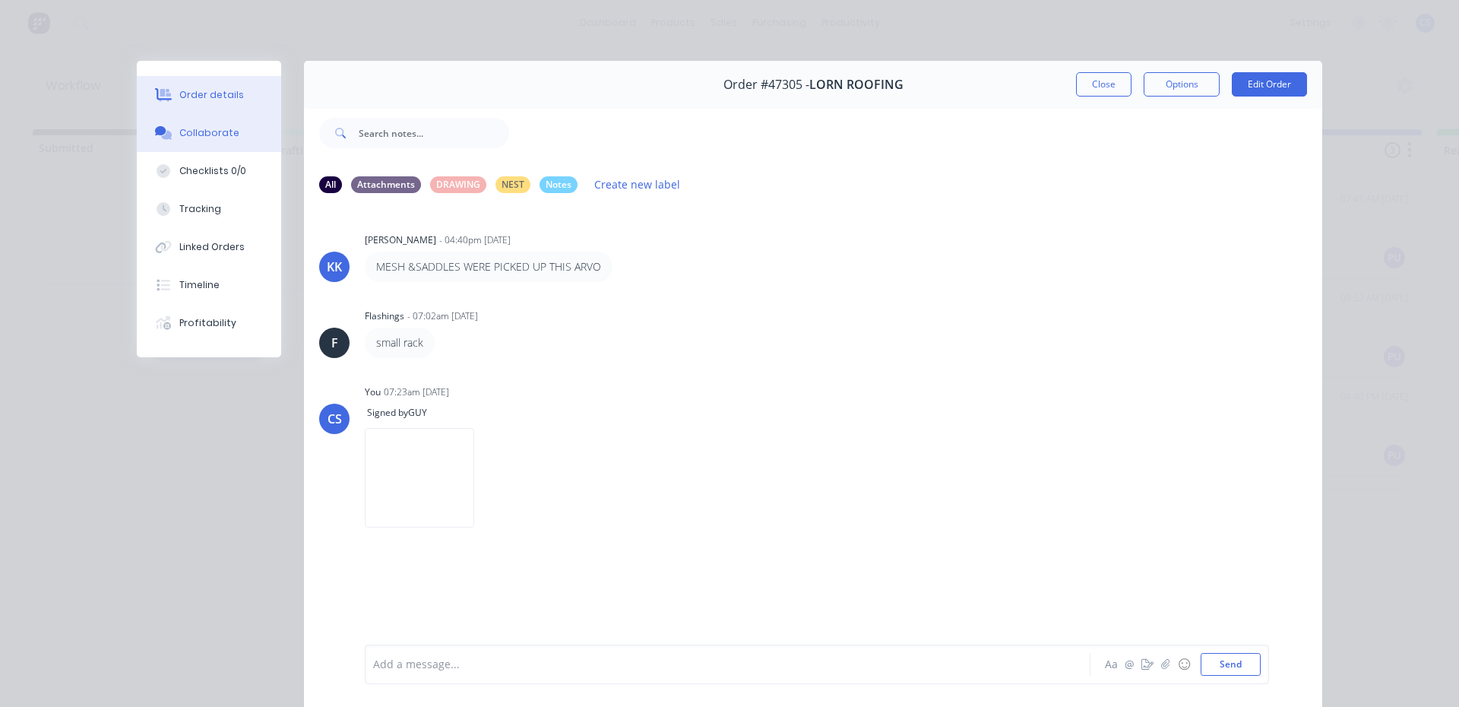
drag, startPoint x: 187, startPoint y: 88, endPoint x: 242, endPoint y: 90, distance: 55.5
click at [186, 90] on div "Order details" at bounding box center [211, 95] width 65 height 14
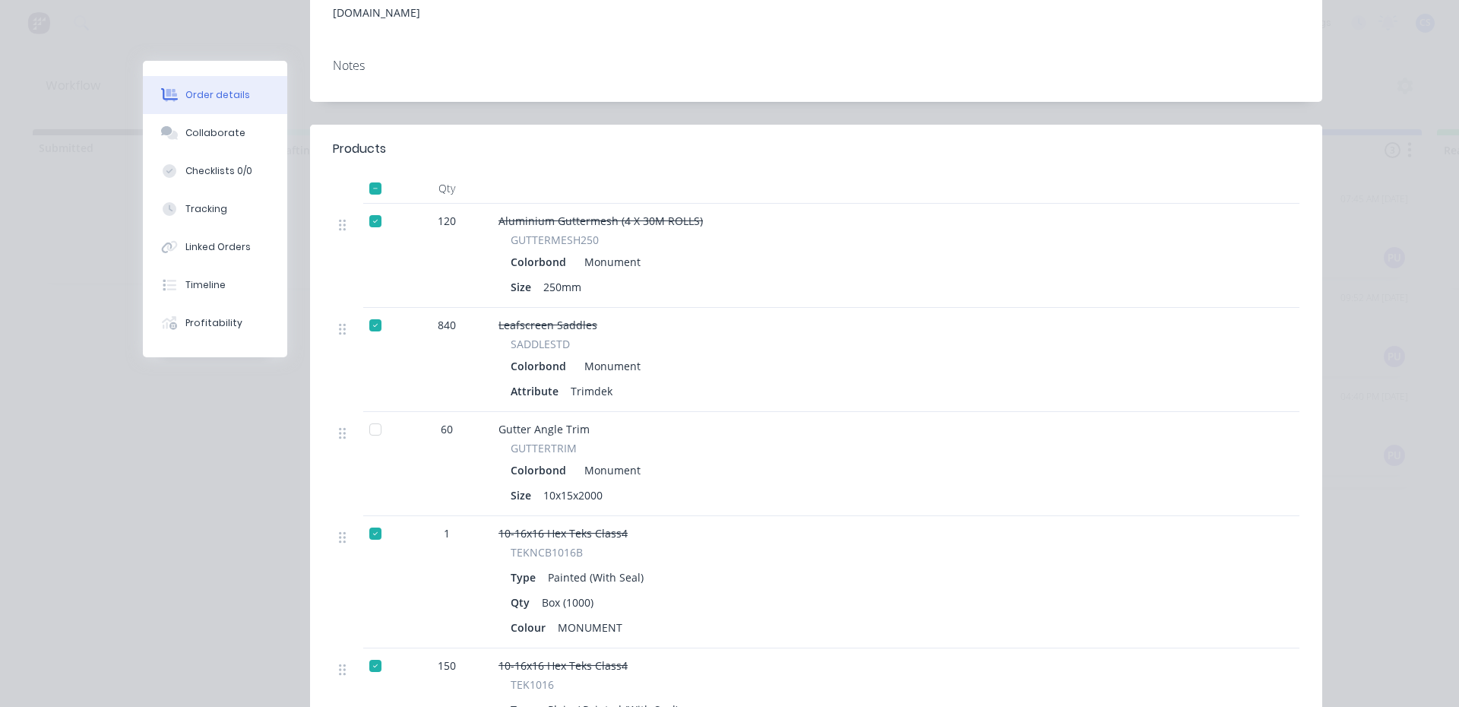
scroll to position [304, 0]
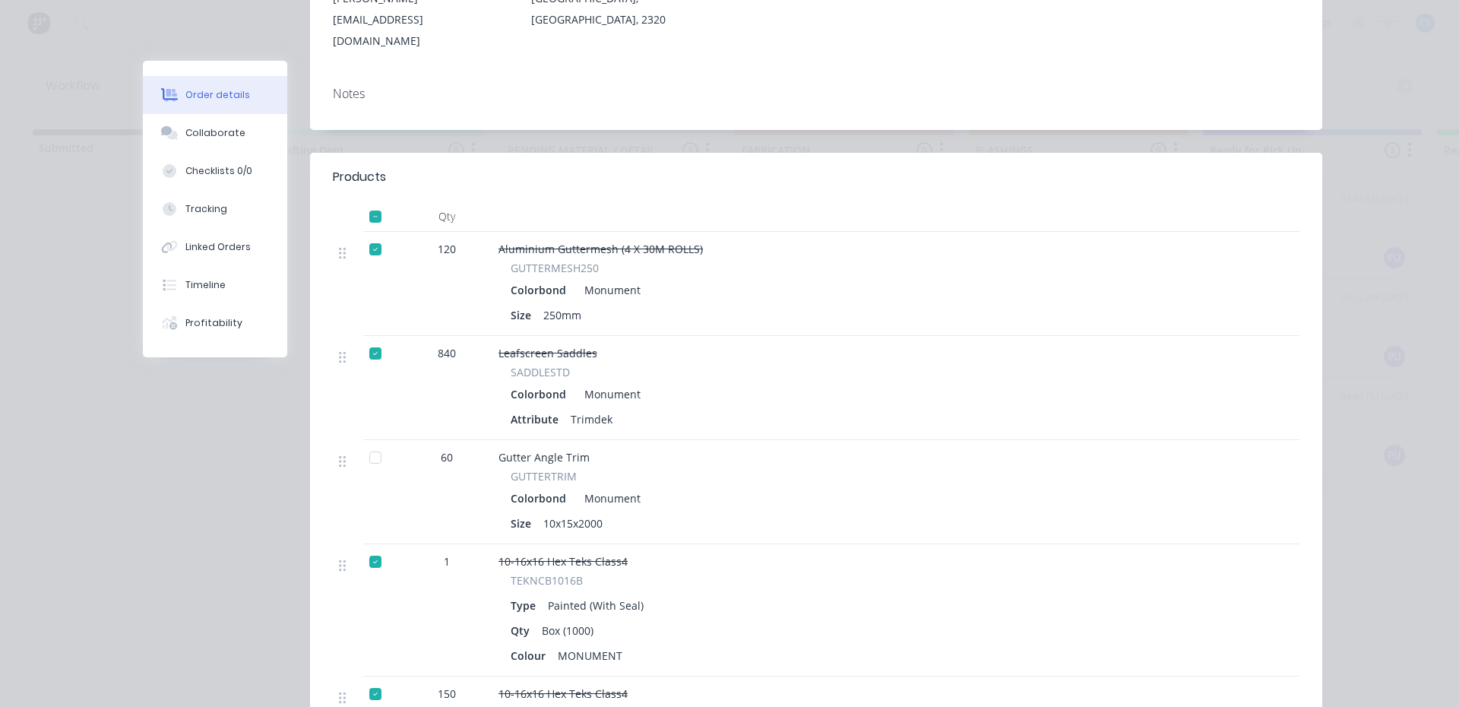
click at [222, 103] on button "Order details" at bounding box center [215, 95] width 144 height 38
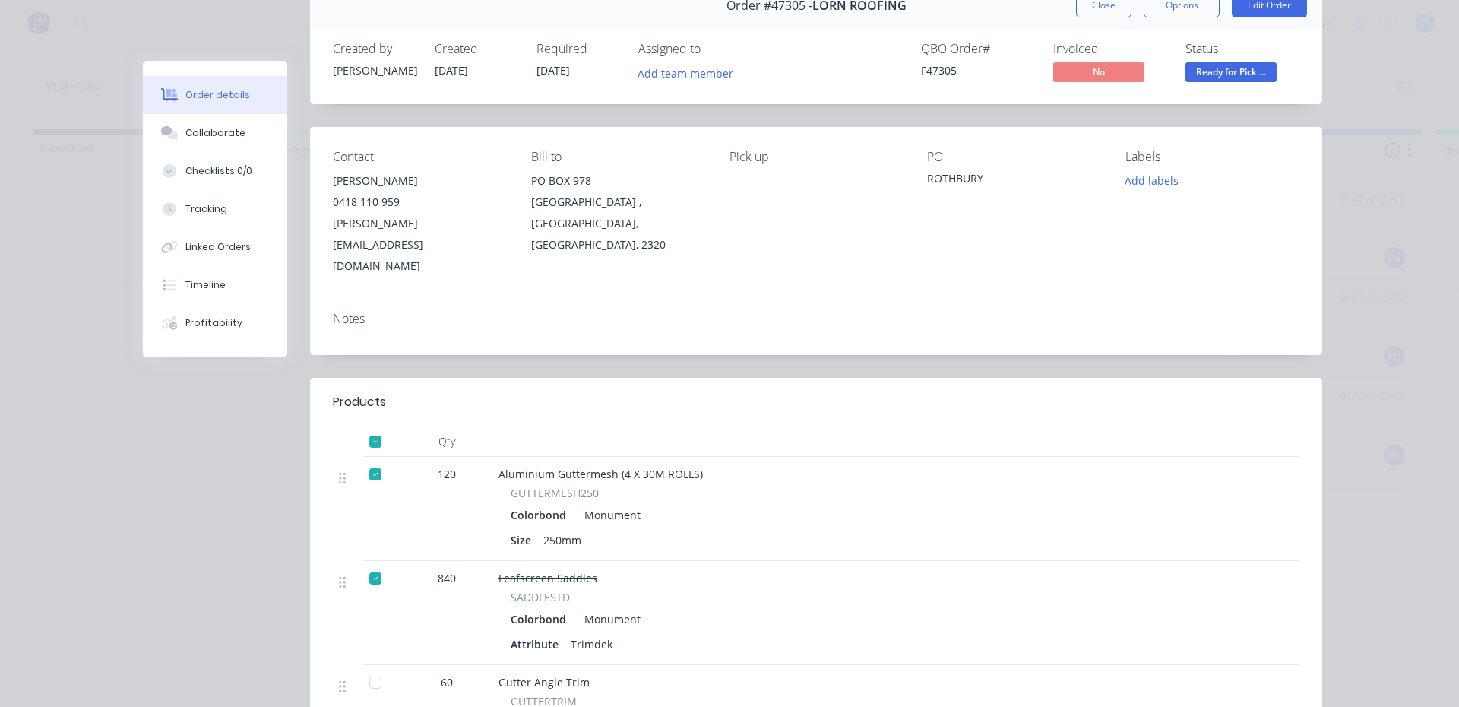
scroll to position [0, 0]
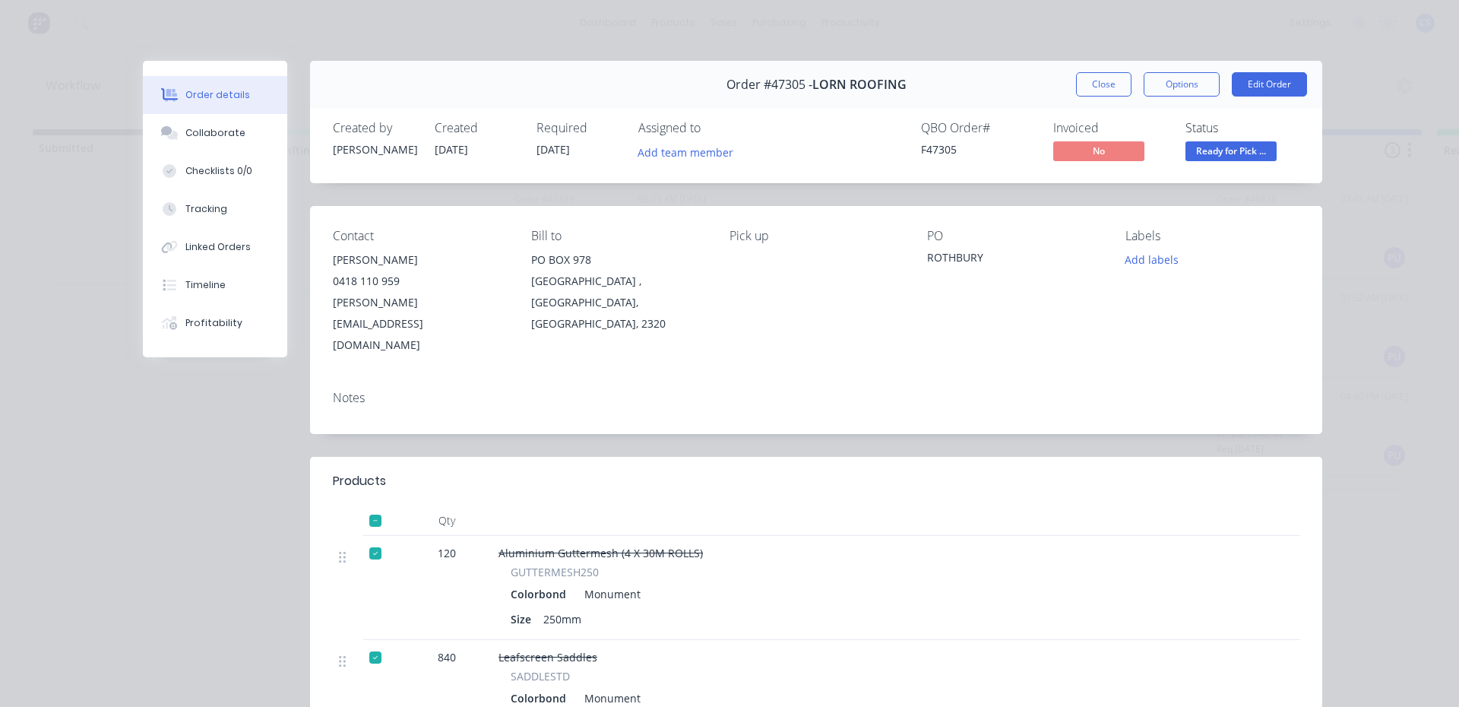
click at [1224, 153] on span "Ready for Pick ..." at bounding box center [1231, 150] width 91 height 19
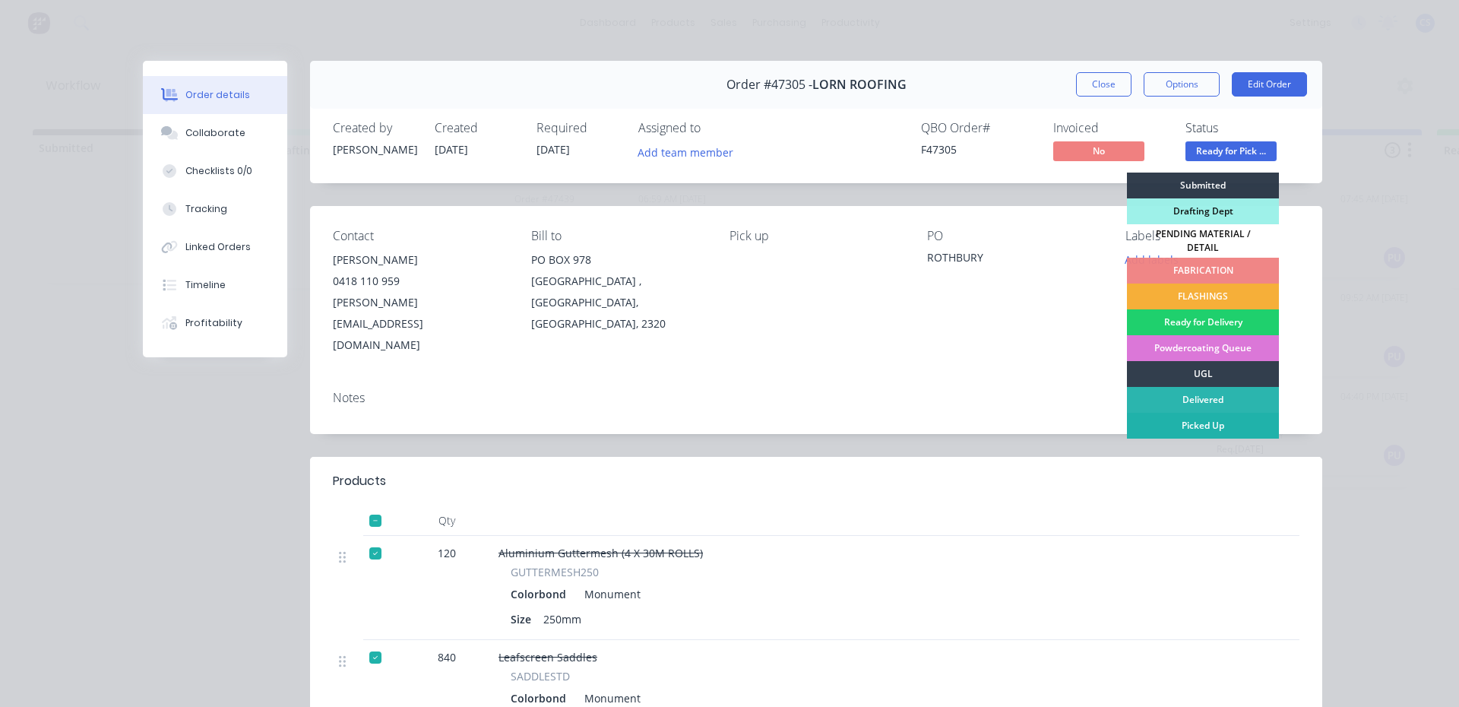
click at [1224, 421] on div "Picked Up" at bounding box center [1203, 426] width 152 height 26
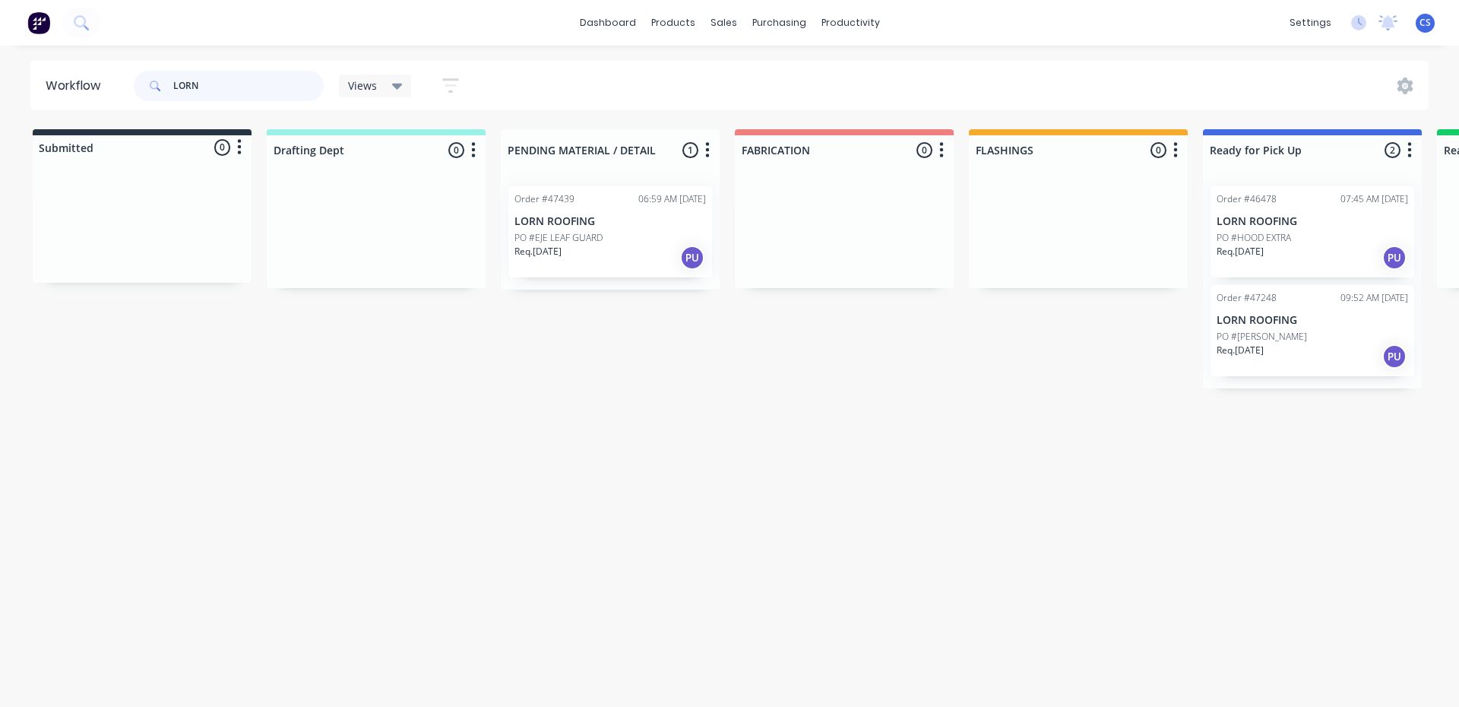
drag, startPoint x: 1458, startPoint y: 125, endPoint x: 165, endPoint y: 81, distance: 1294.3
click at [165, 81] on div "LORN" at bounding box center [229, 86] width 190 height 30
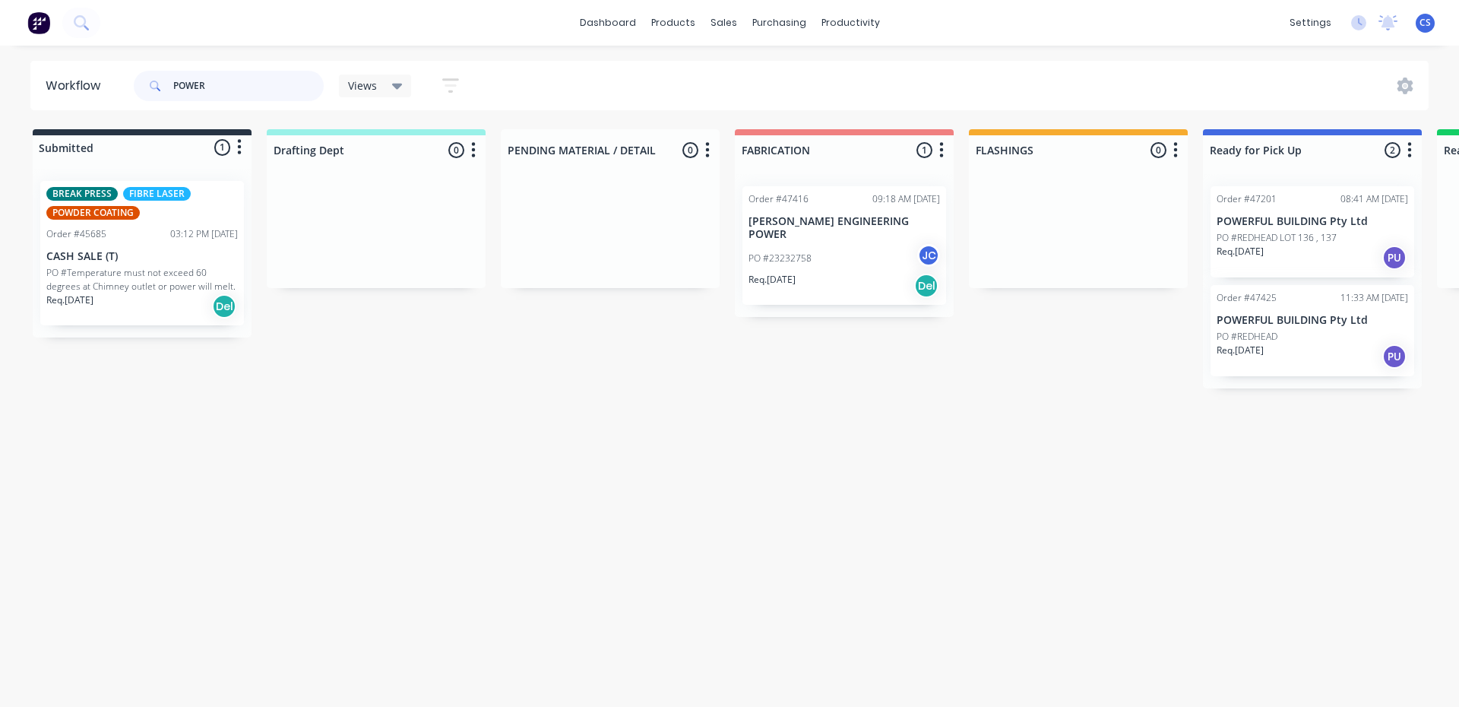
type input "POWER"
click at [1327, 331] on div "PO #REDHEAD" at bounding box center [1313, 337] width 192 height 14
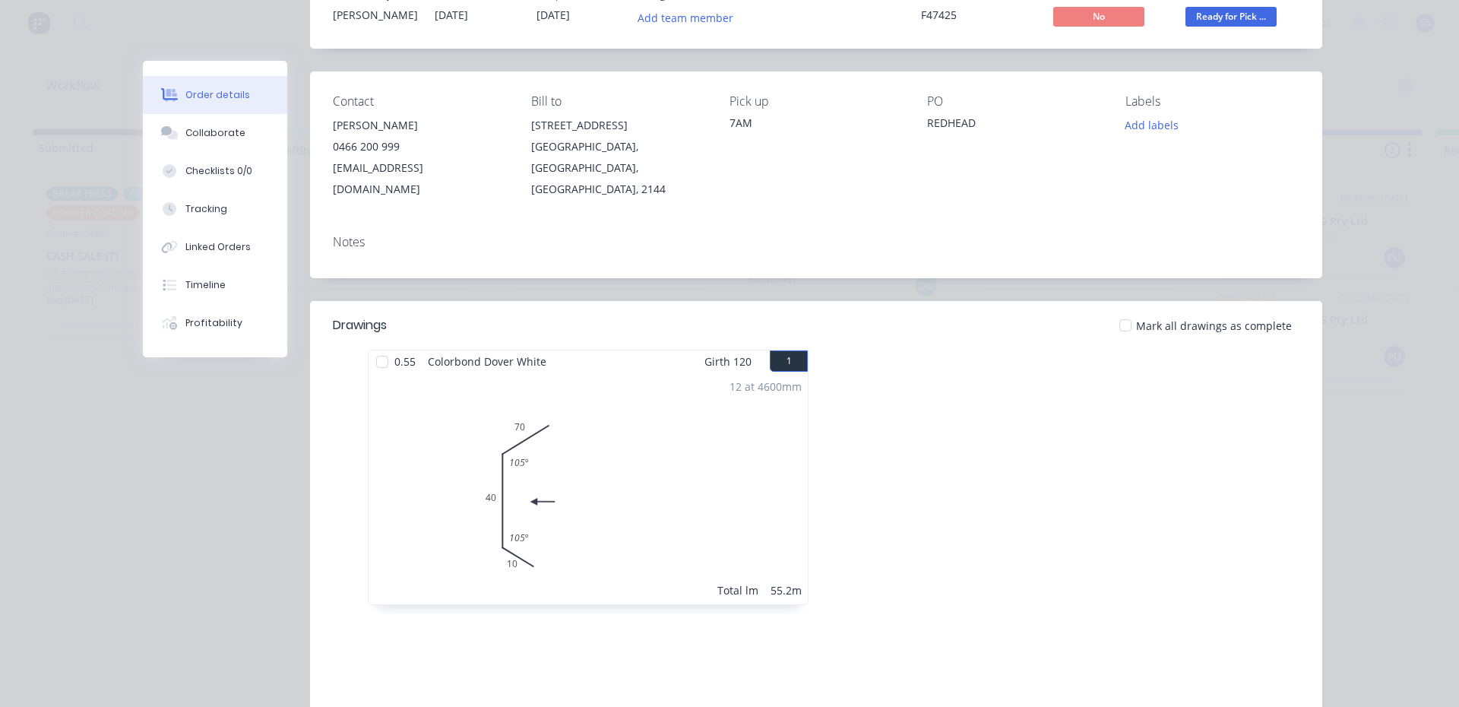
scroll to position [304, 0]
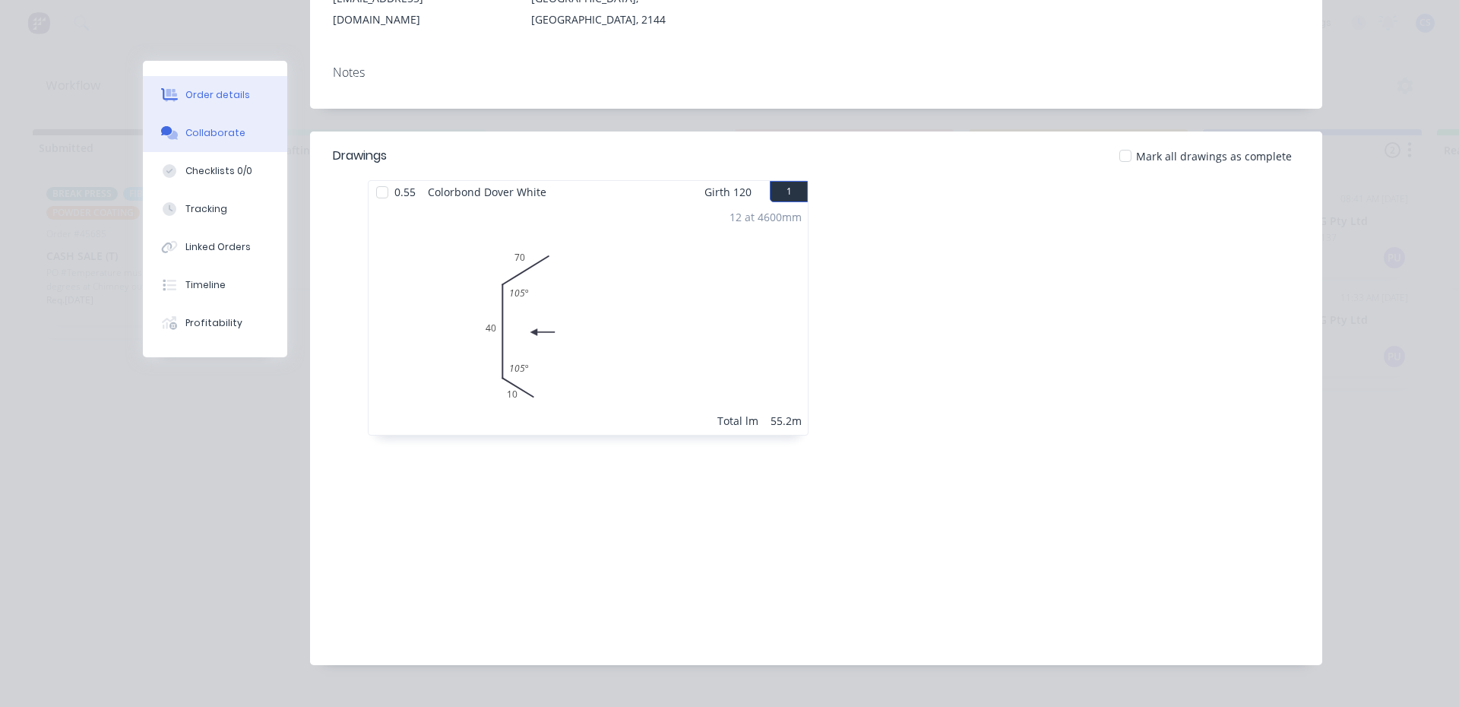
click at [245, 124] on button "Collaborate" at bounding box center [215, 133] width 144 height 38
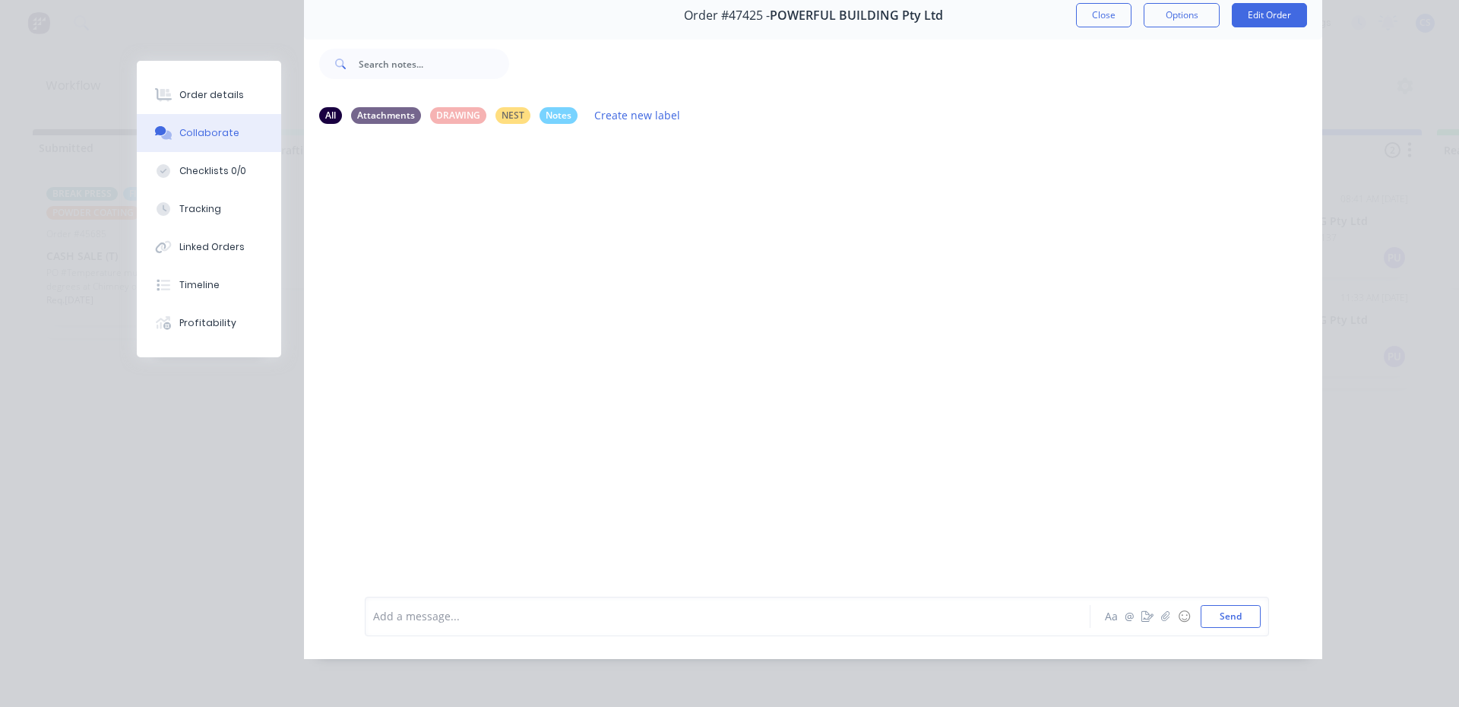
scroll to position [0, 0]
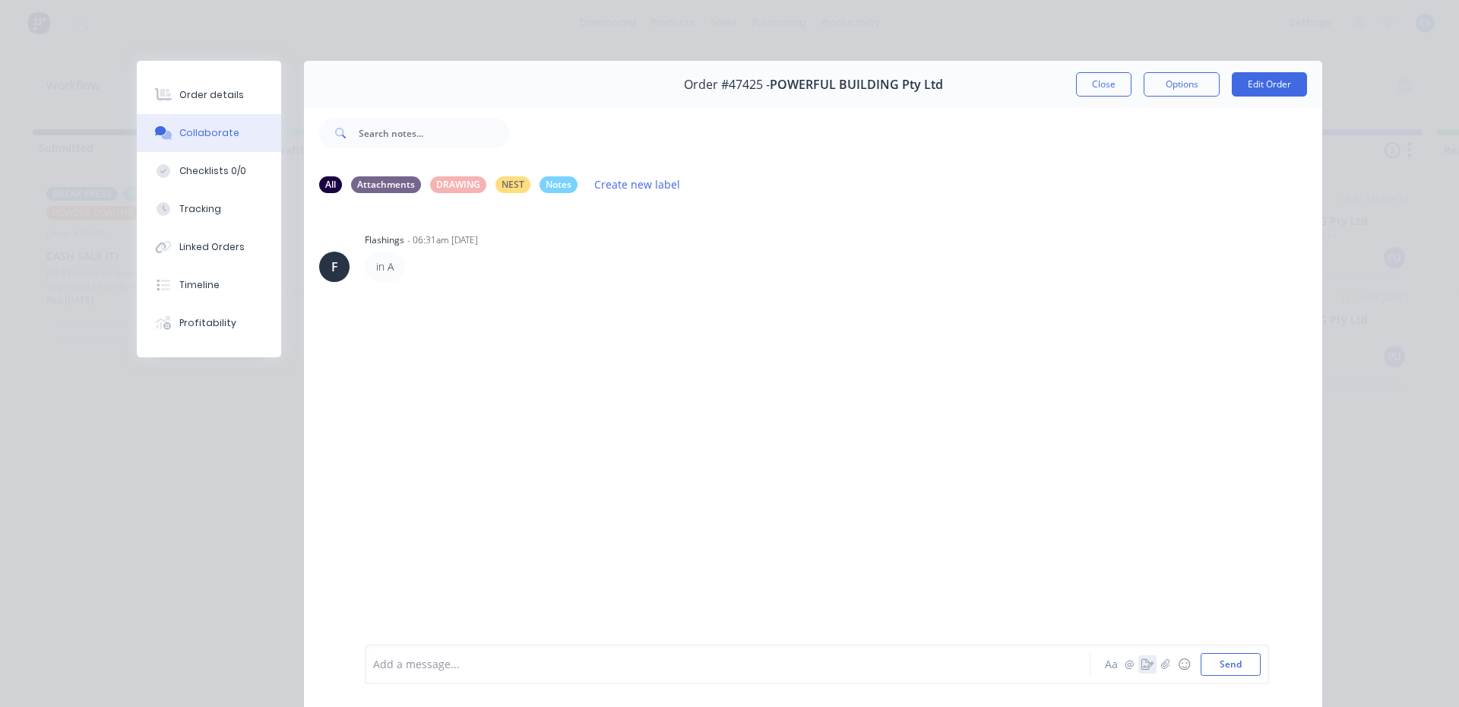
click at [1145, 665] on icon "button" at bounding box center [1148, 664] width 12 height 11
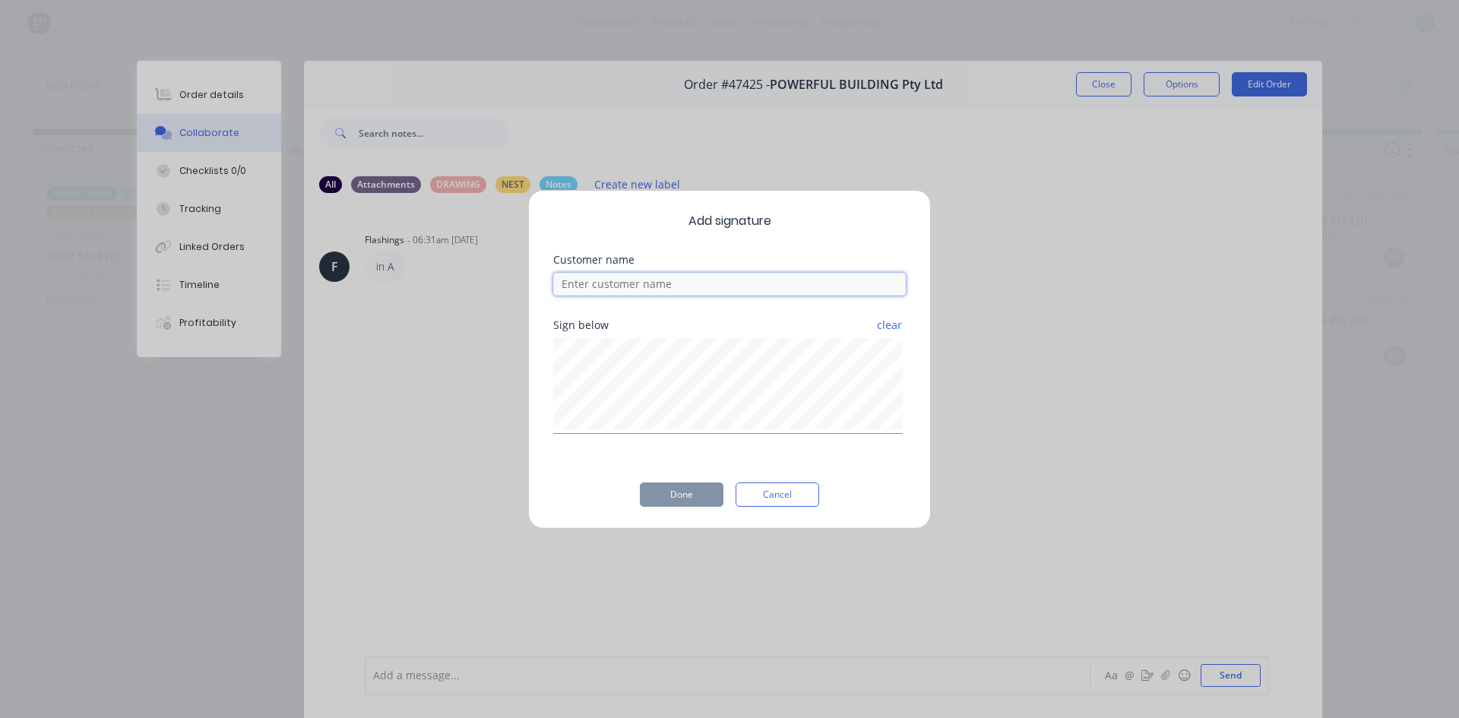
click at [766, 284] on input at bounding box center [729, 284] width 353 height 23
type input "[PERSON_NAME]"
click at [684, 499] on button "Done" at bounding box center [682, 495] width 84 height 24
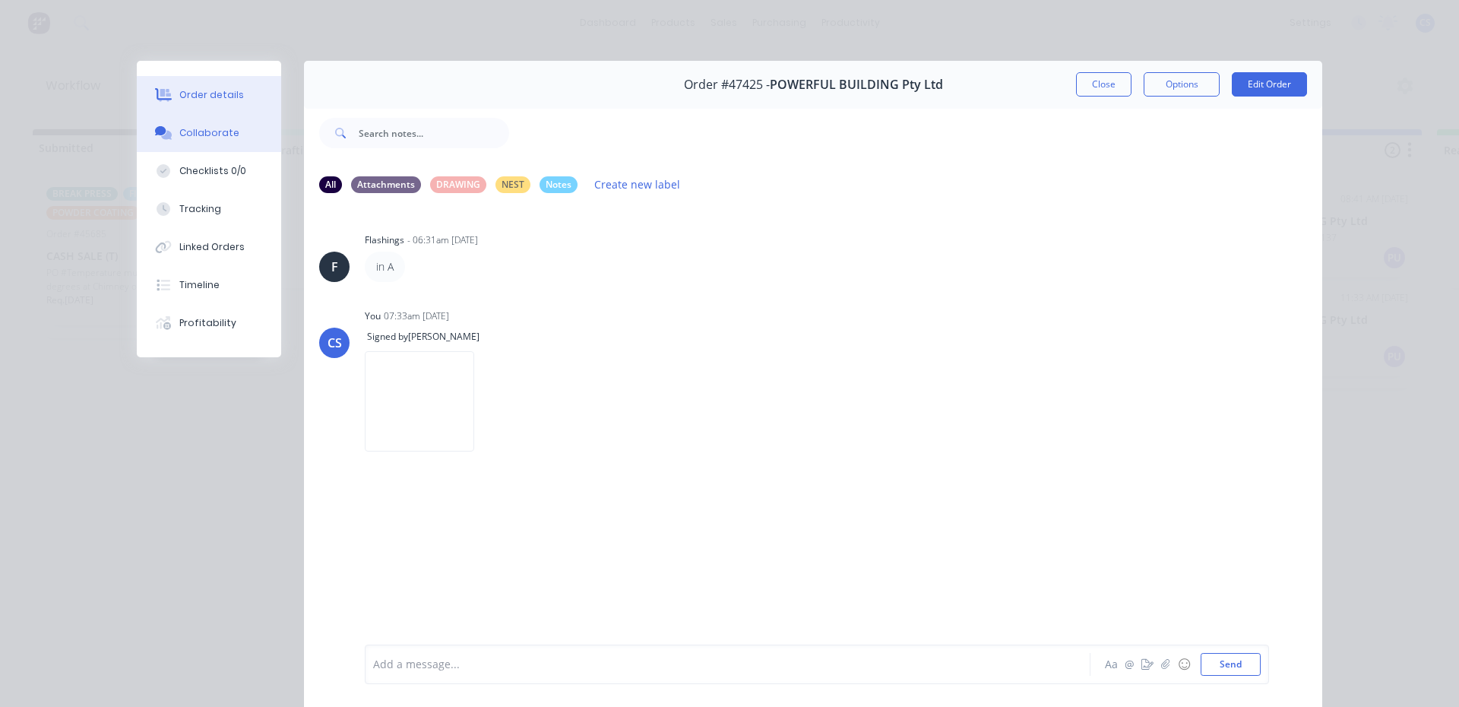
click at [224, 94] on div "Order details" at bounding box center [211, 95] width 65 height 14
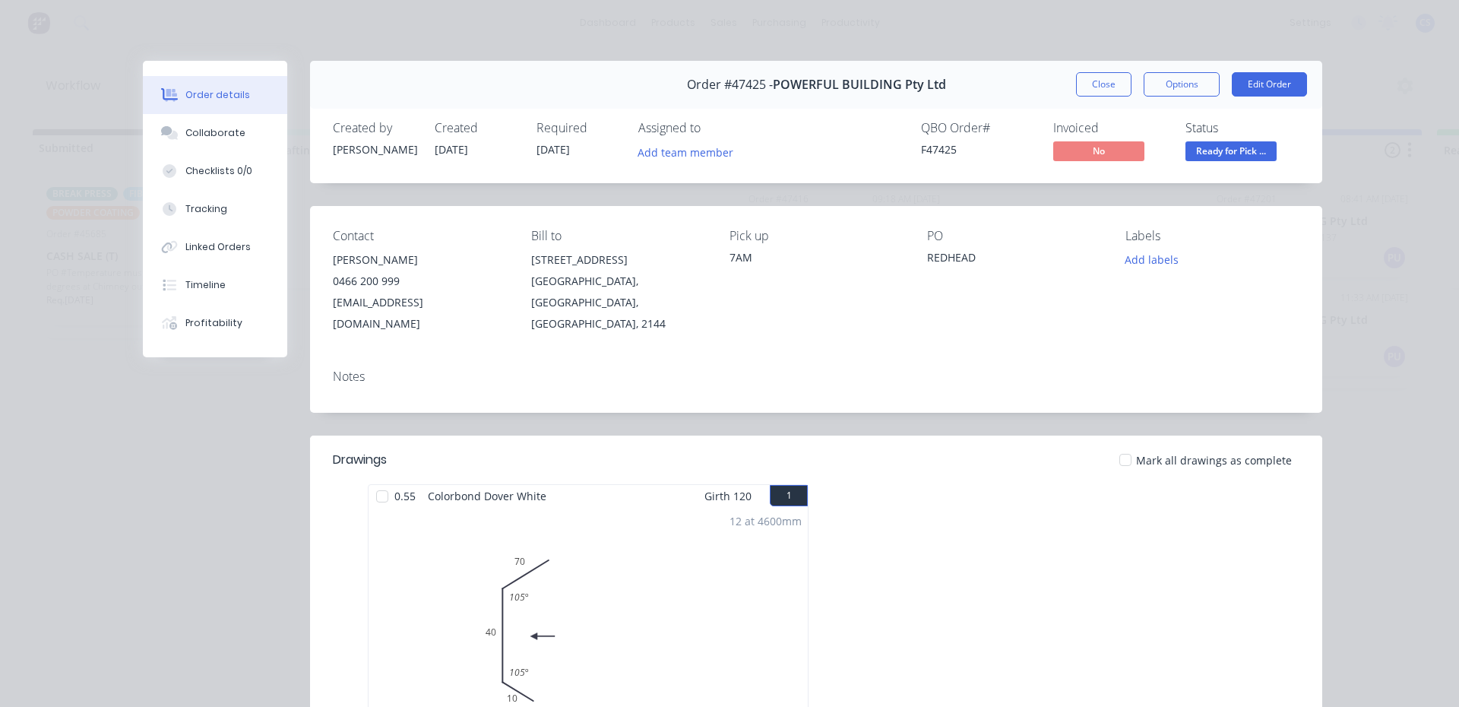
click at [1218, 148] on span "Ready for Pick ..." at bounding box center [1231, 150] width 91 height 19
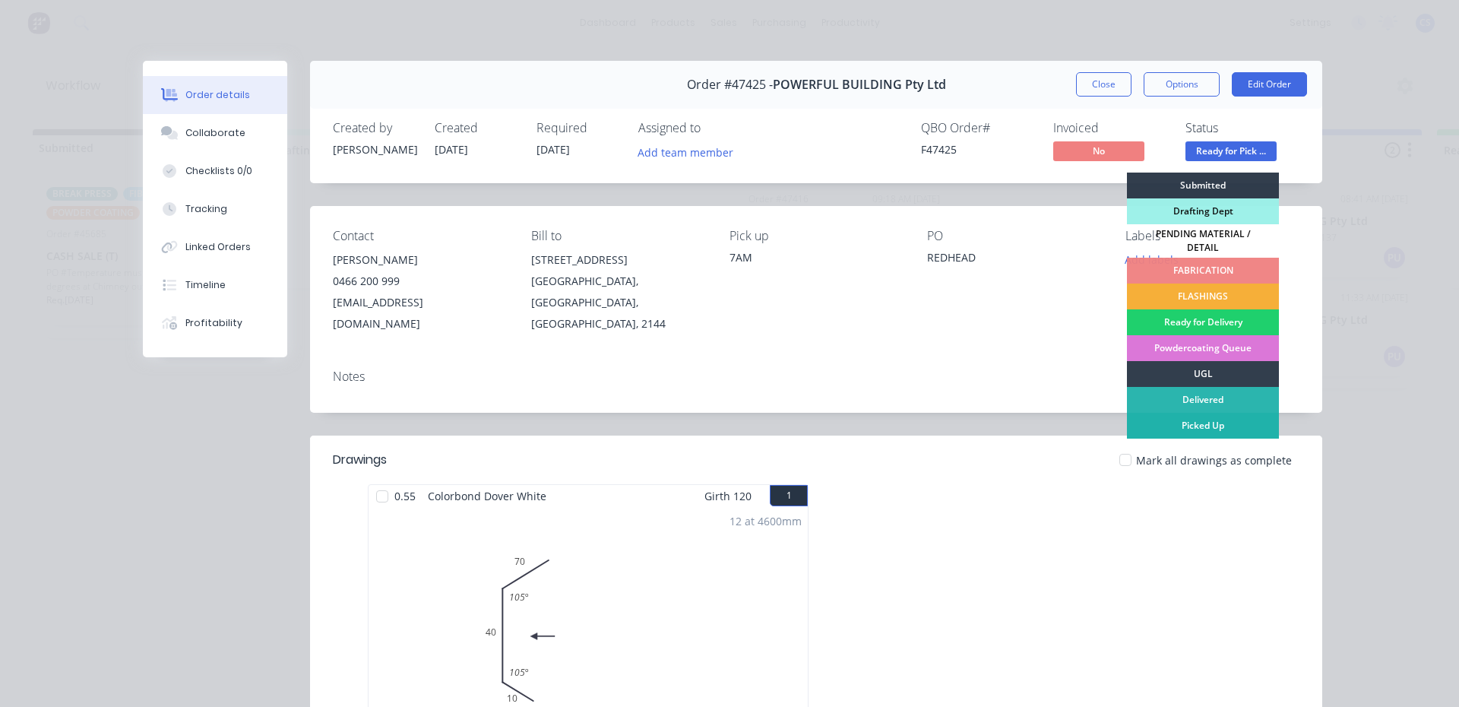
click at [1207, 420] on div "Picked Up" at bounding box center [1203, 426] width 152 height 26
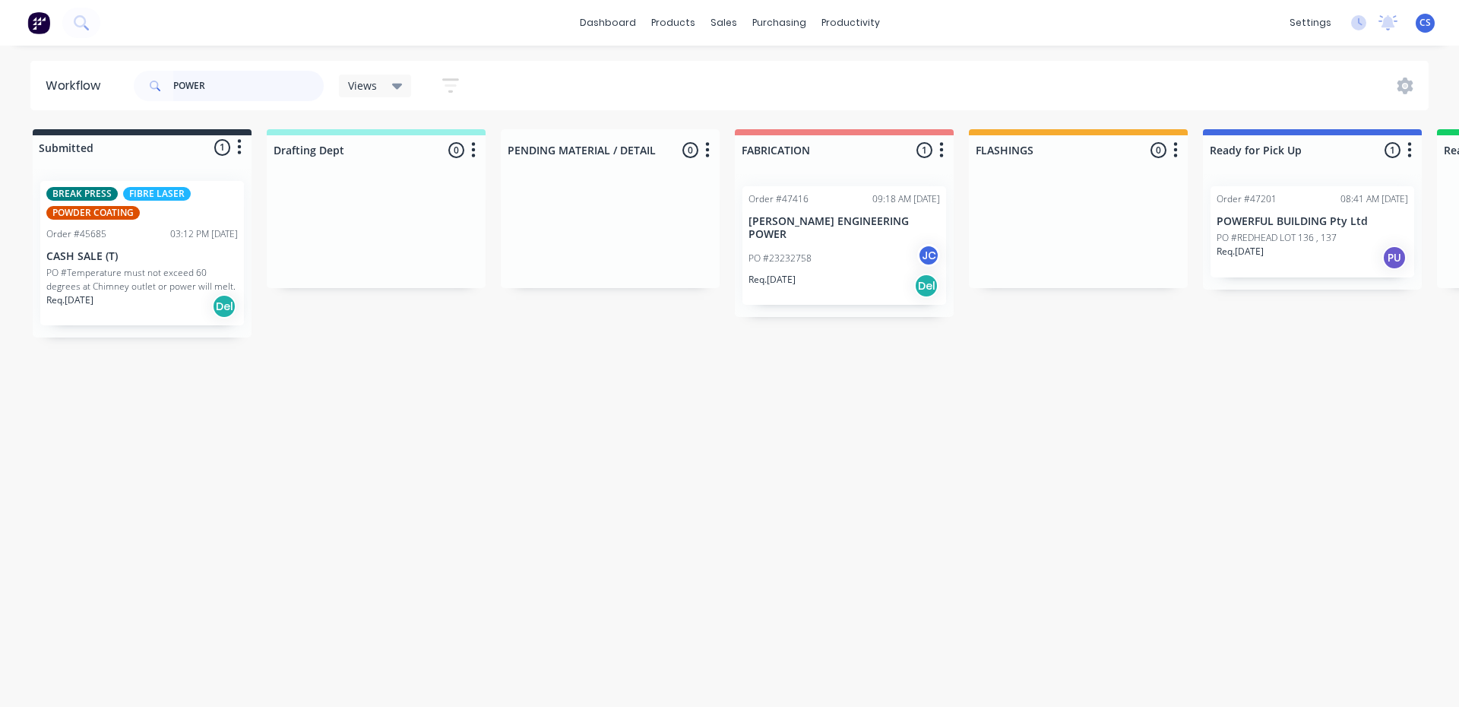
click at [1294, 252] on div "Order #47201 08:41 AM [DATE] POWERFUL BUILDING Pty Ltd [GEOGRAPHIC_DATA] 136 , …" at bounding box center [1312, 232] width 219 height 116
click at [1297, 261] on div "Req. [DATE] PU" at bounding box center [1312, 258] width 192 height 26
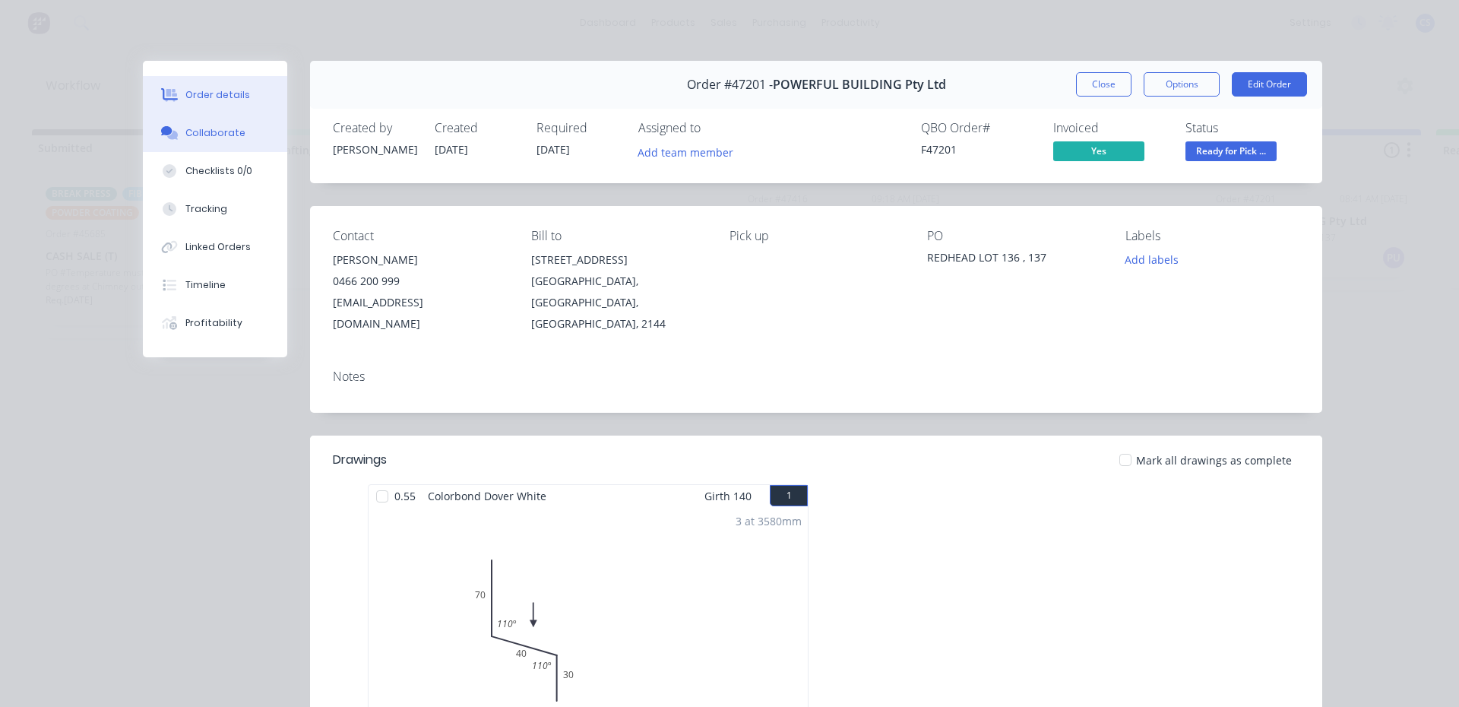
click at [223, 134] on div "Collaborate" at bounding box center [215, 133] width 60 height 14
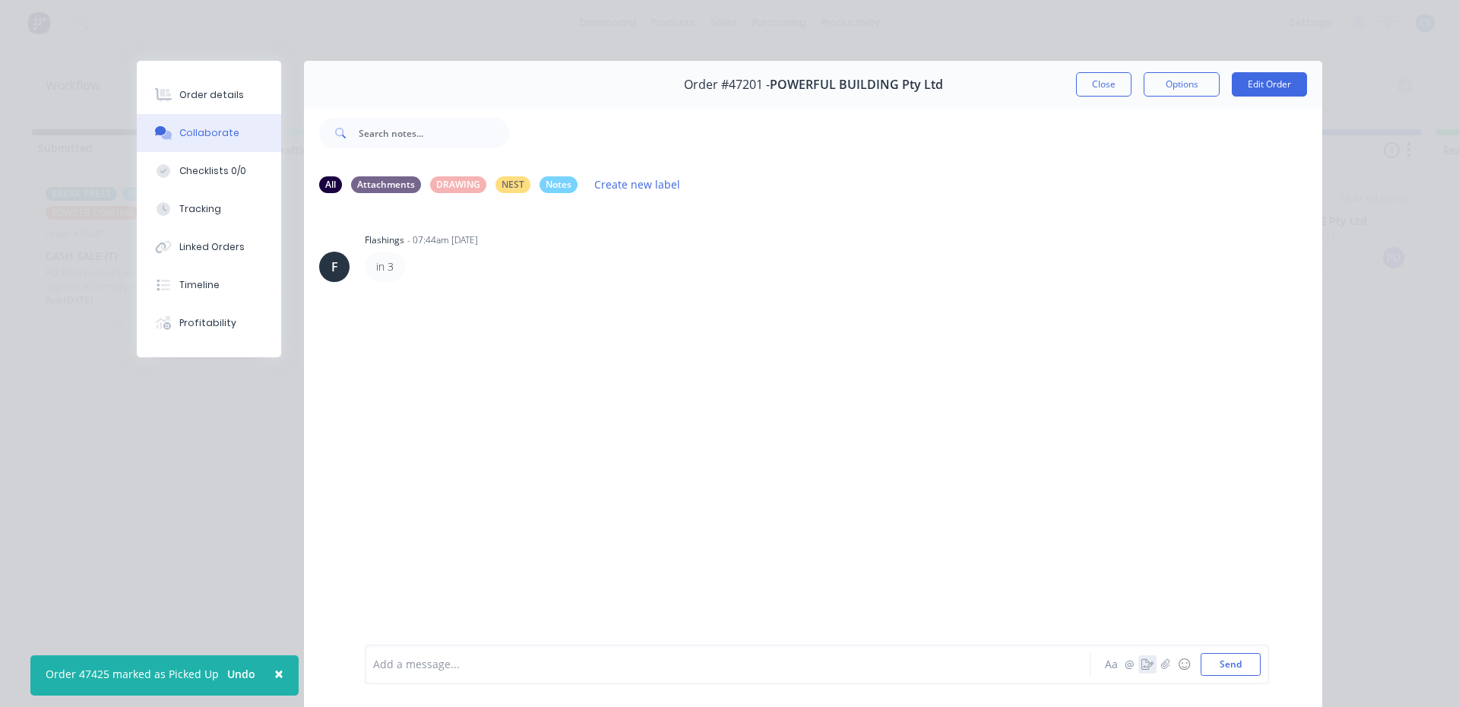
click at [1139, 670] on button "button" at bounding box center [1147, 664] width 18 height 18
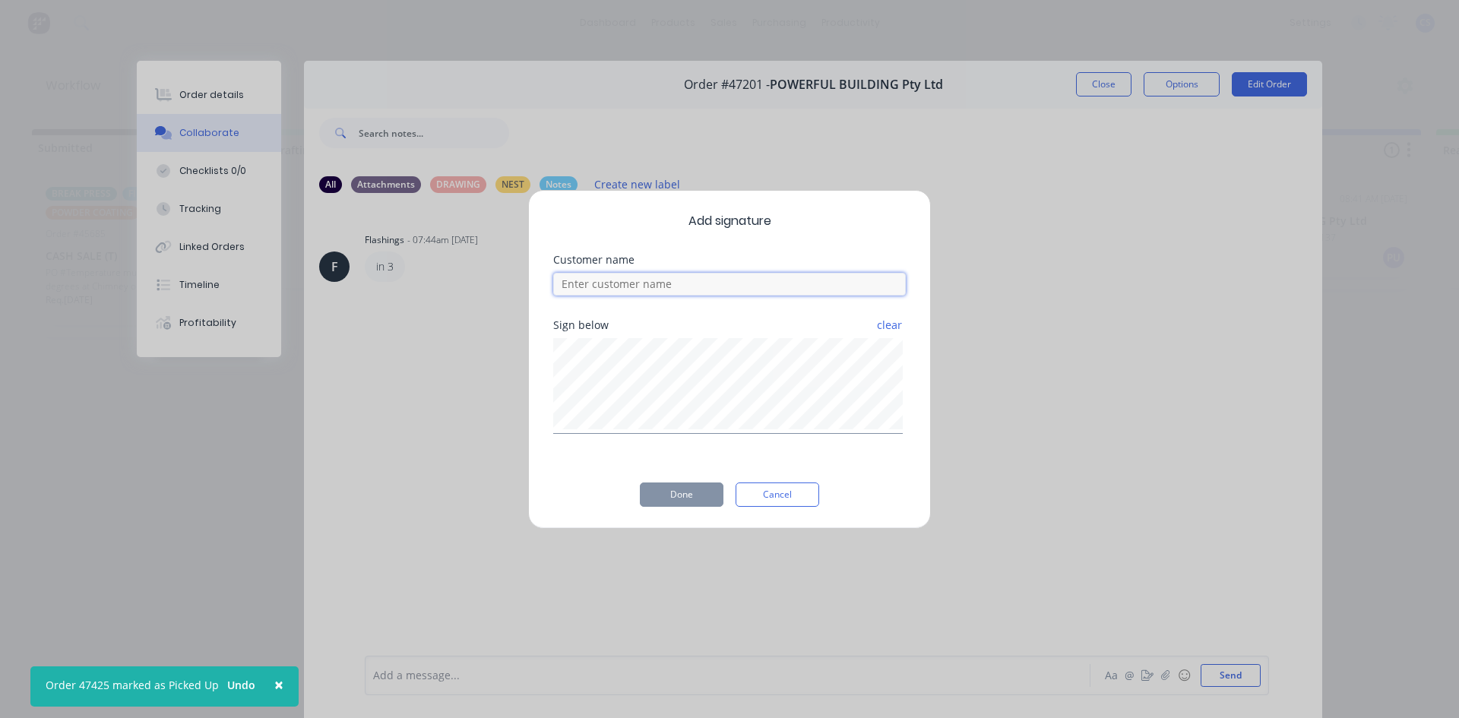
click at [722, 291] on input at bounding box center [729, 284] width 353 height 23
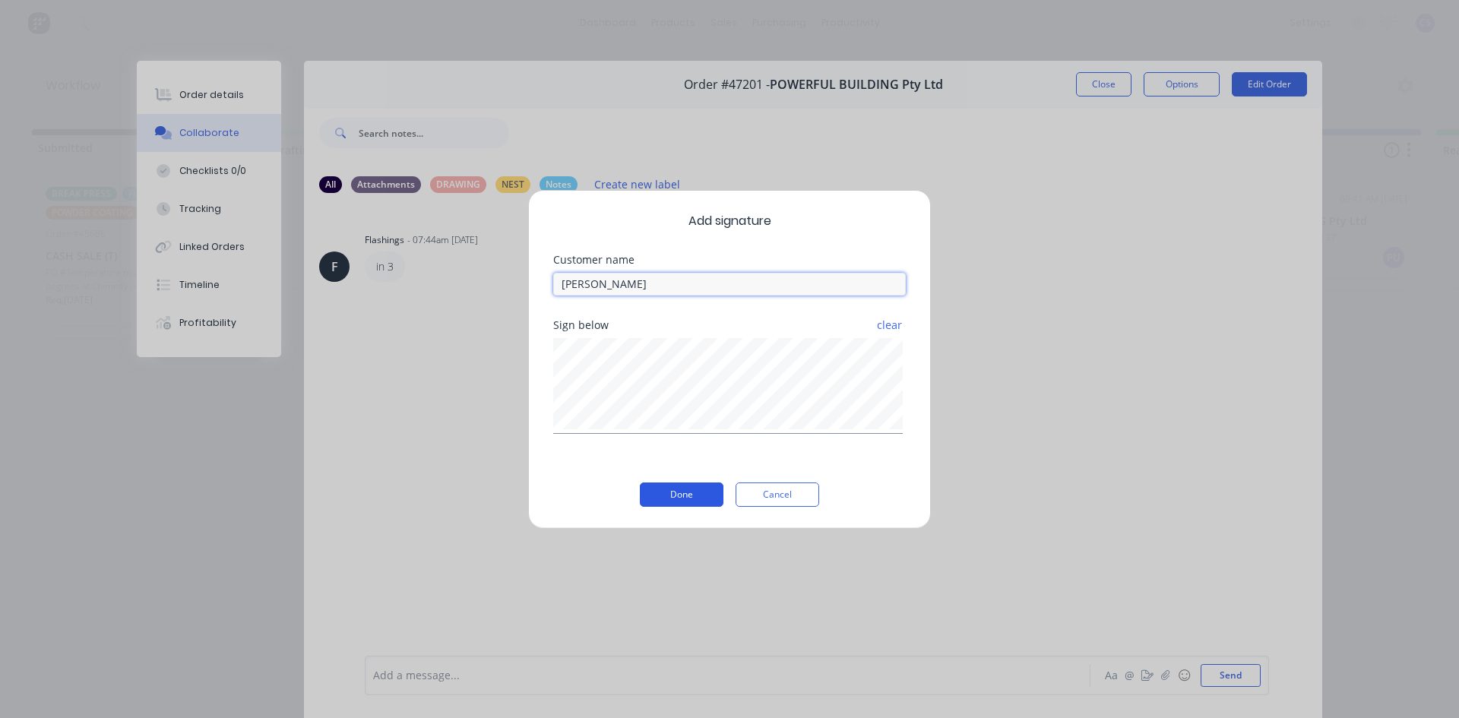
type input "[PERSON_NAME]"
drag, startPoint x: 686, startPoint y: 494, endPoint x: 520, endPoint y: 365, distance: 210.1
click at [684, 494] on button "Done" at bounding box center [682, 495] width 84 height 24
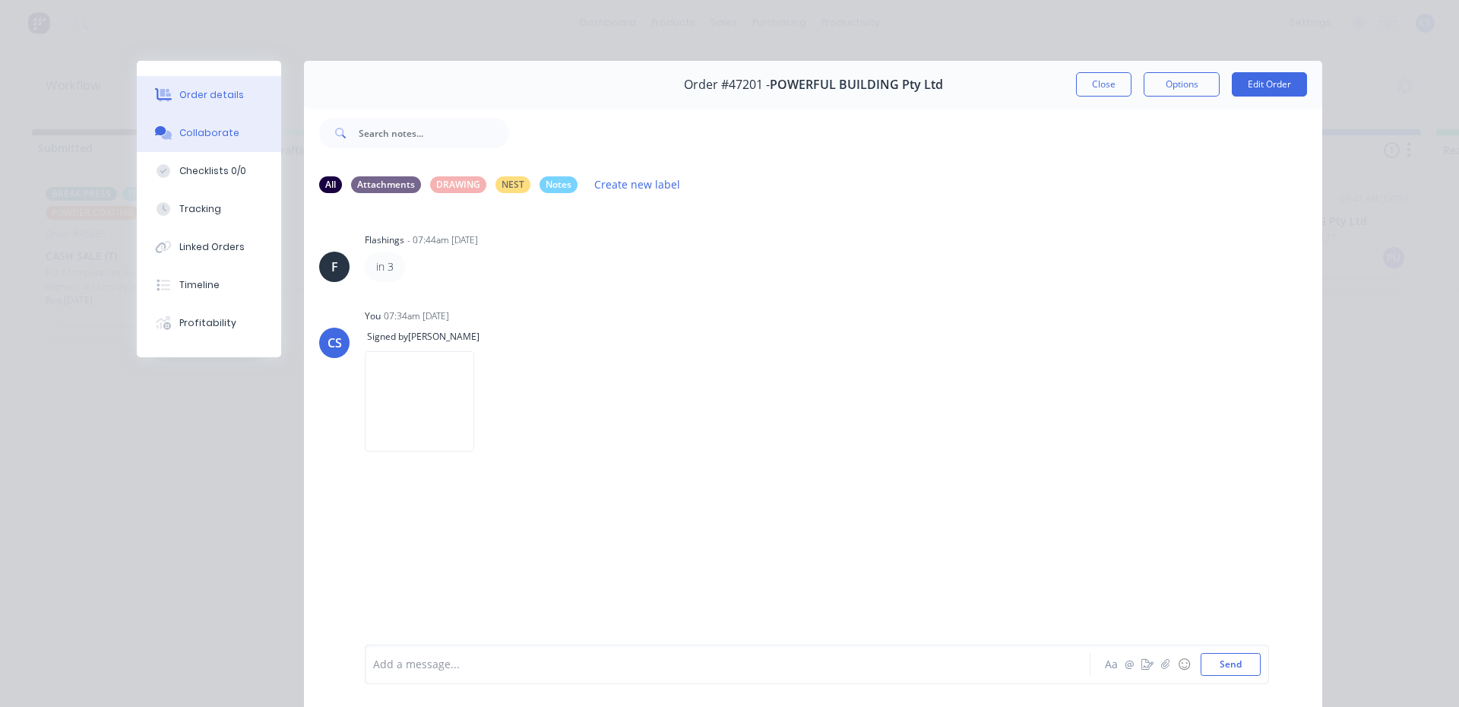
drag, startPoint x: 213, startPoint y: 95, endPoint x: 638, endPoint y: 192, distance: 435.8
click at [214, 94] on div "Order details" at bounding box center [211, 95] width 65 height 14
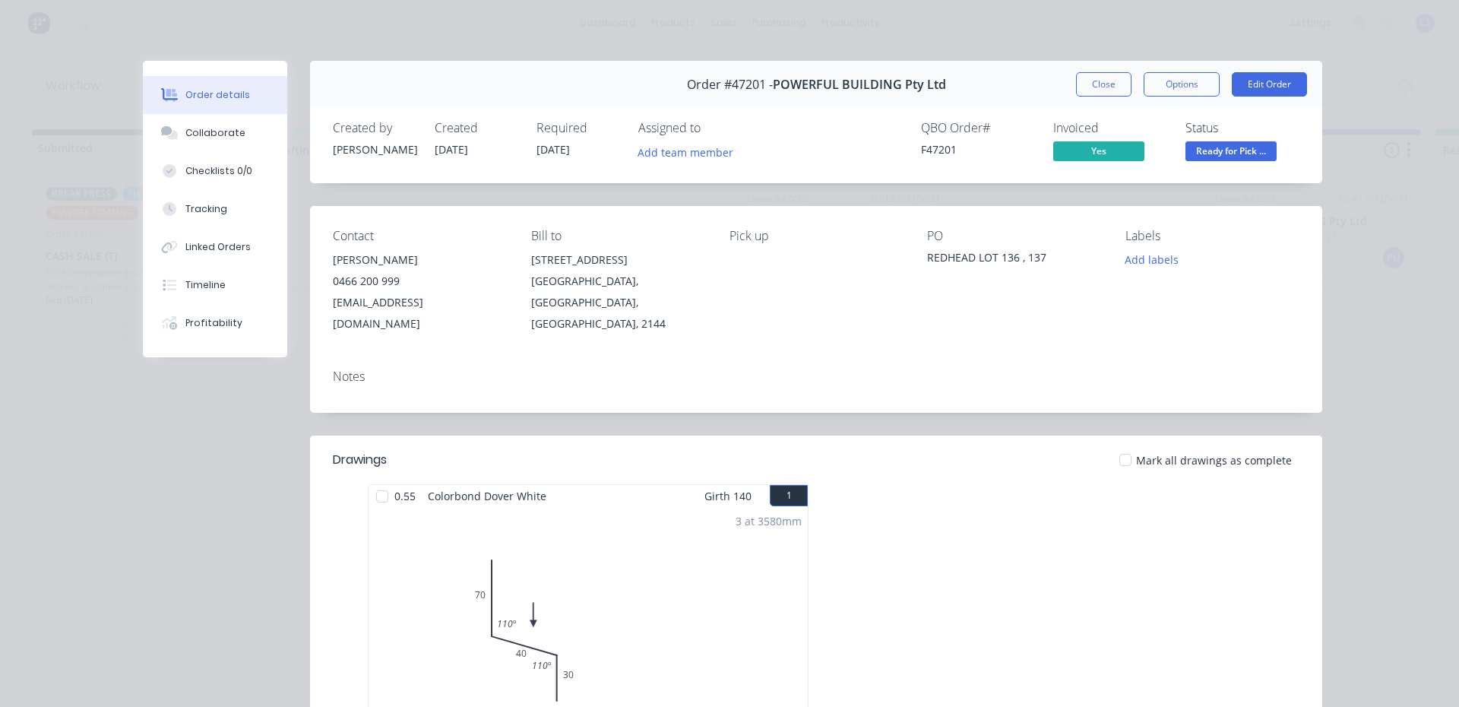
click at [1217, 159] on span "Ready for Pick ..." at bounding box center [1231, 150] width 91 height 19
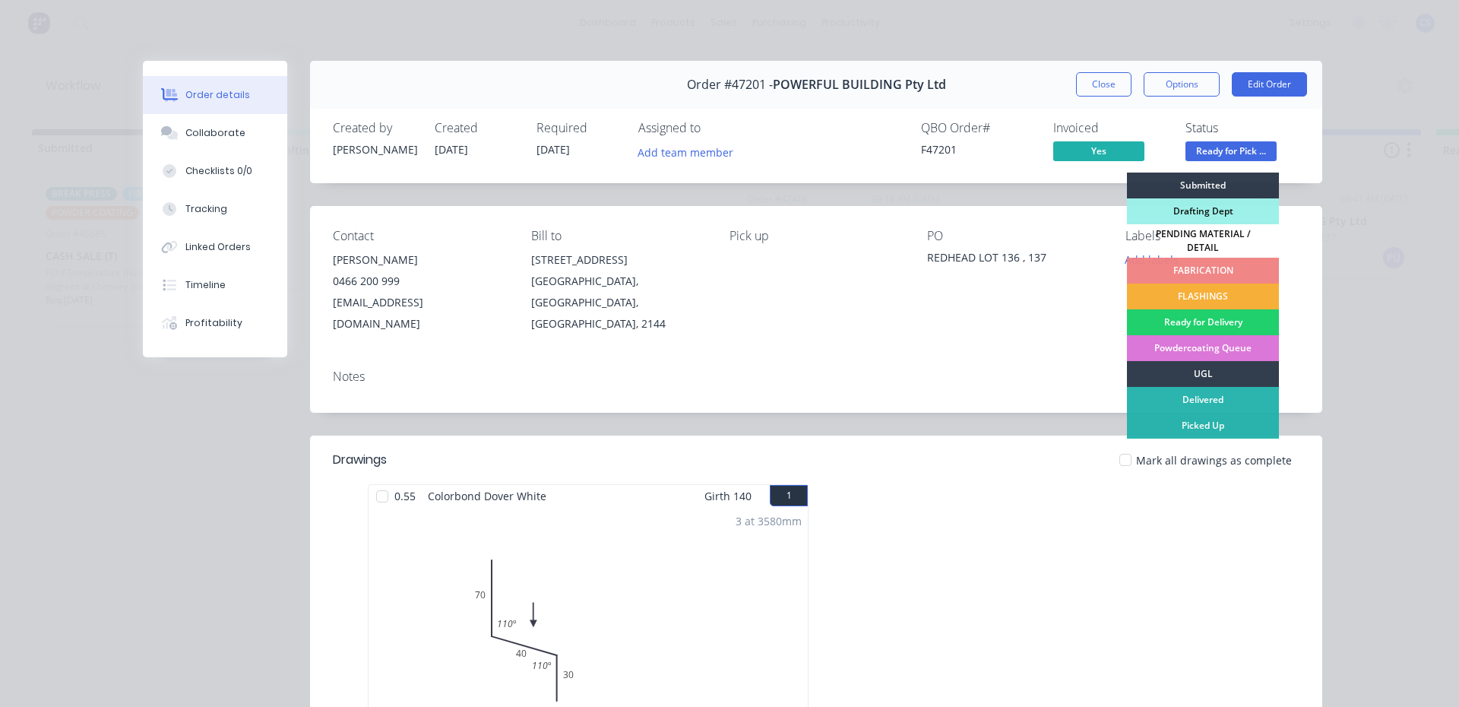
click at [1189, 422] on div "Picked Up" at bounding box center [1203, 426] width 152 height 26
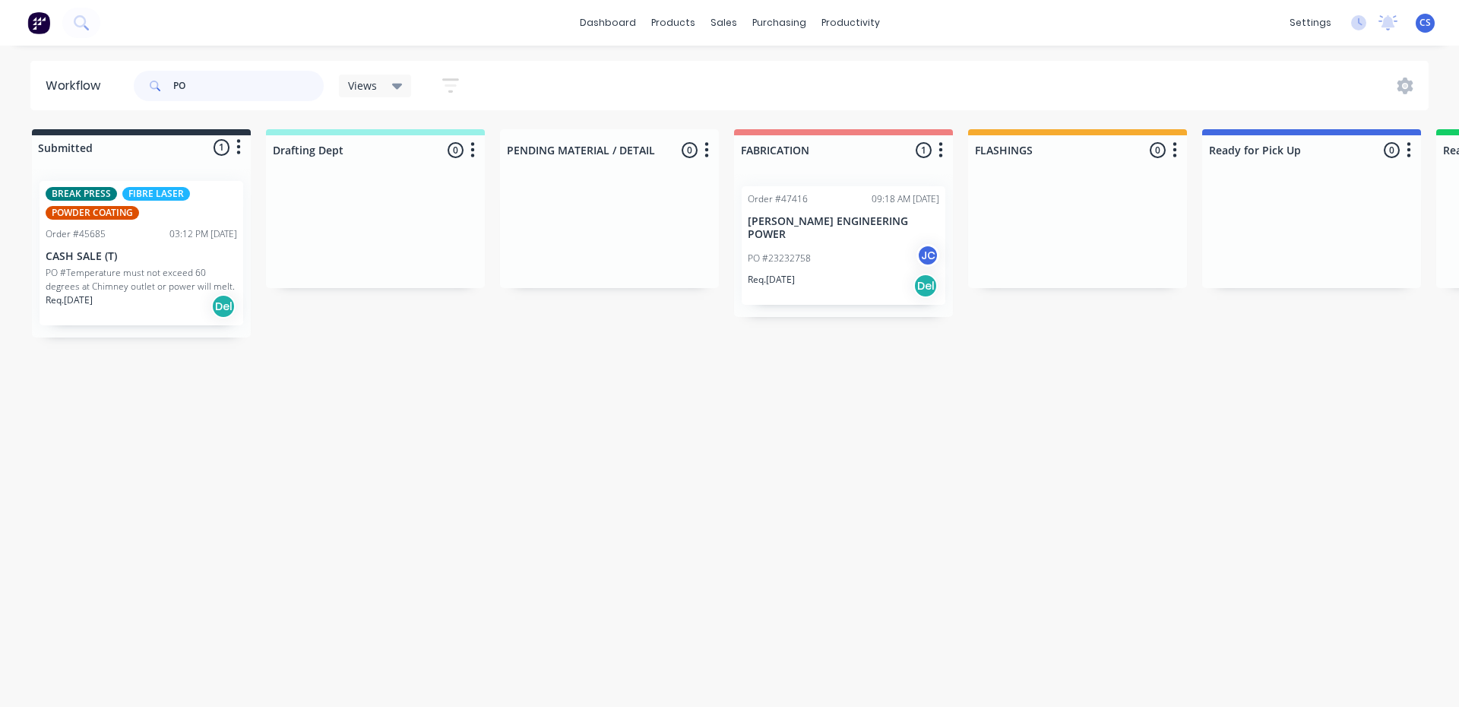
type input "P"
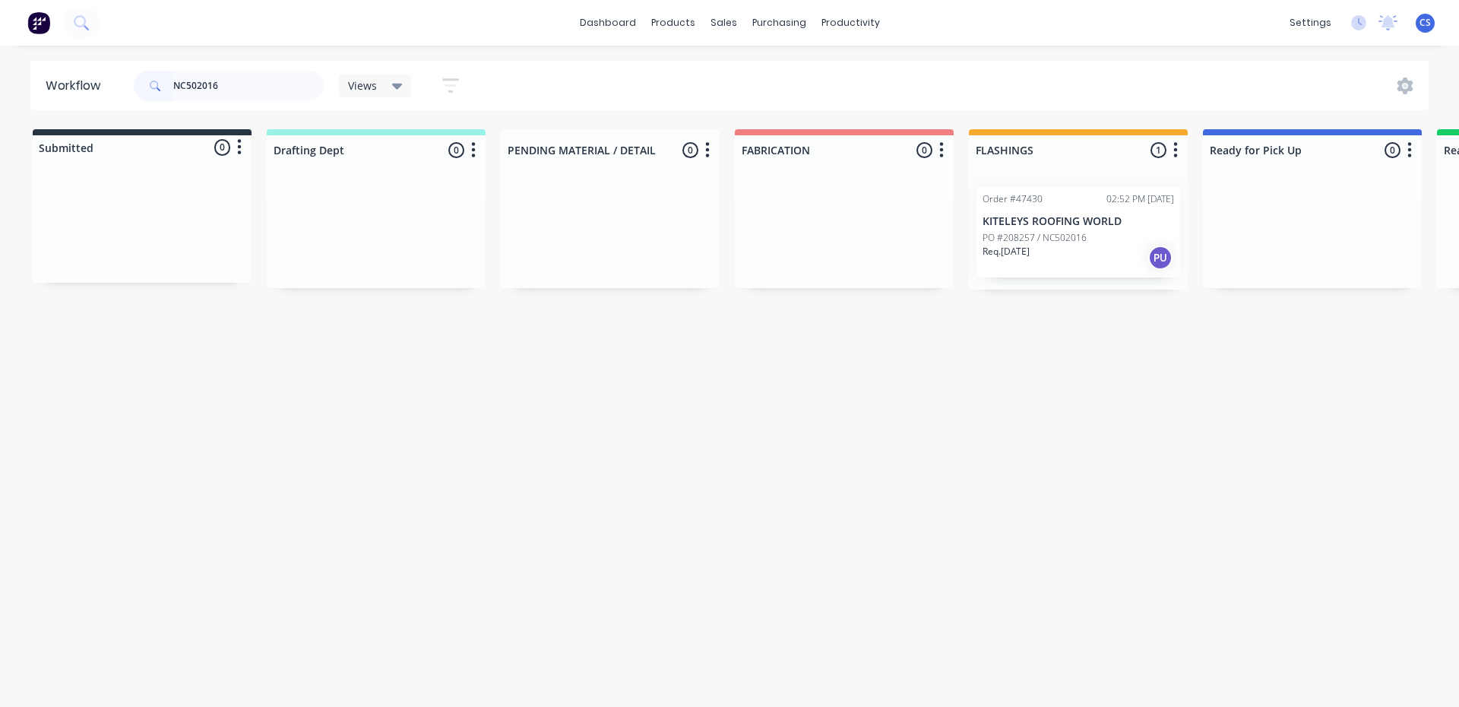
click at [1070, 257] on div "Req. [DATE] PU" at bounding box center [1079, 258] width 192 height 26
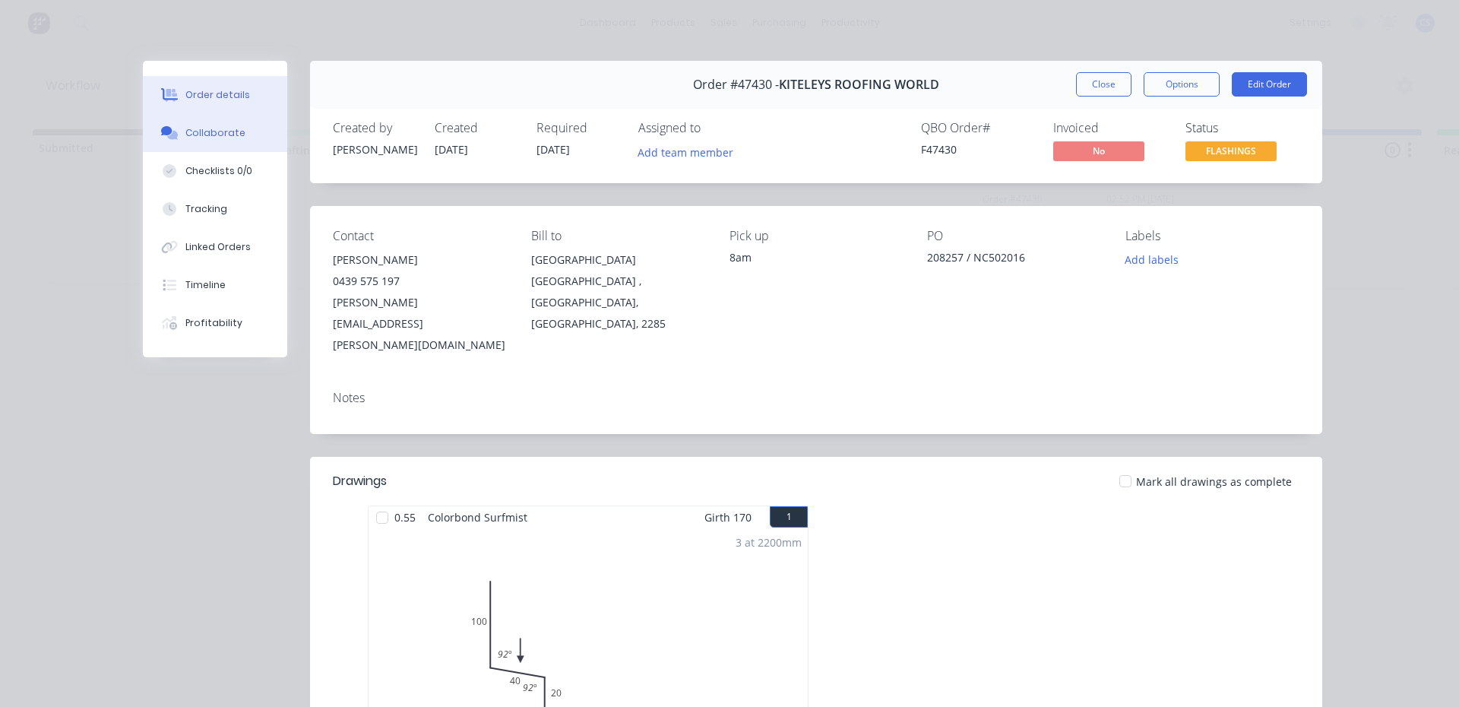
click at [217, 140] on button "Collaborate" at bounding box center [215, 133] width 144 height 38
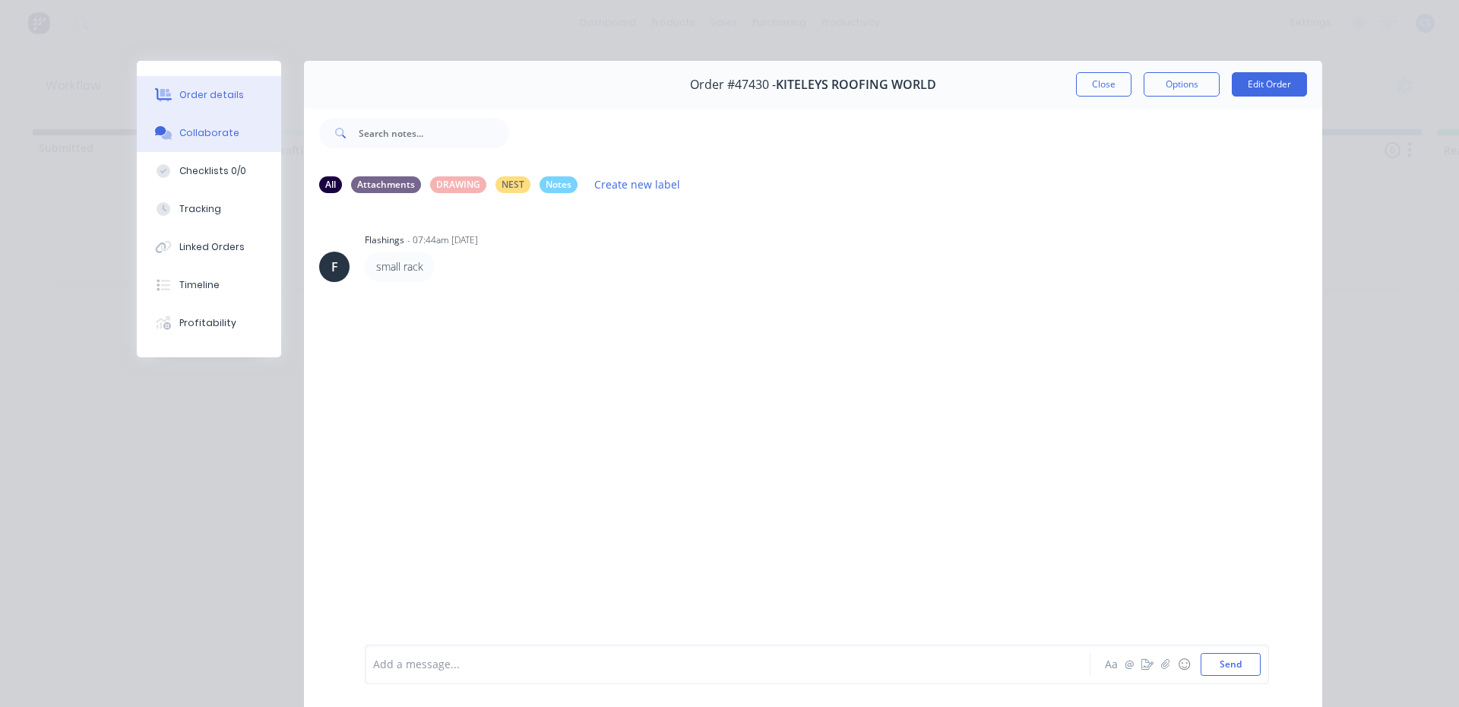
click at [244, 98] on button "Order details" at bounding box center [209, 95] width 144 height 38
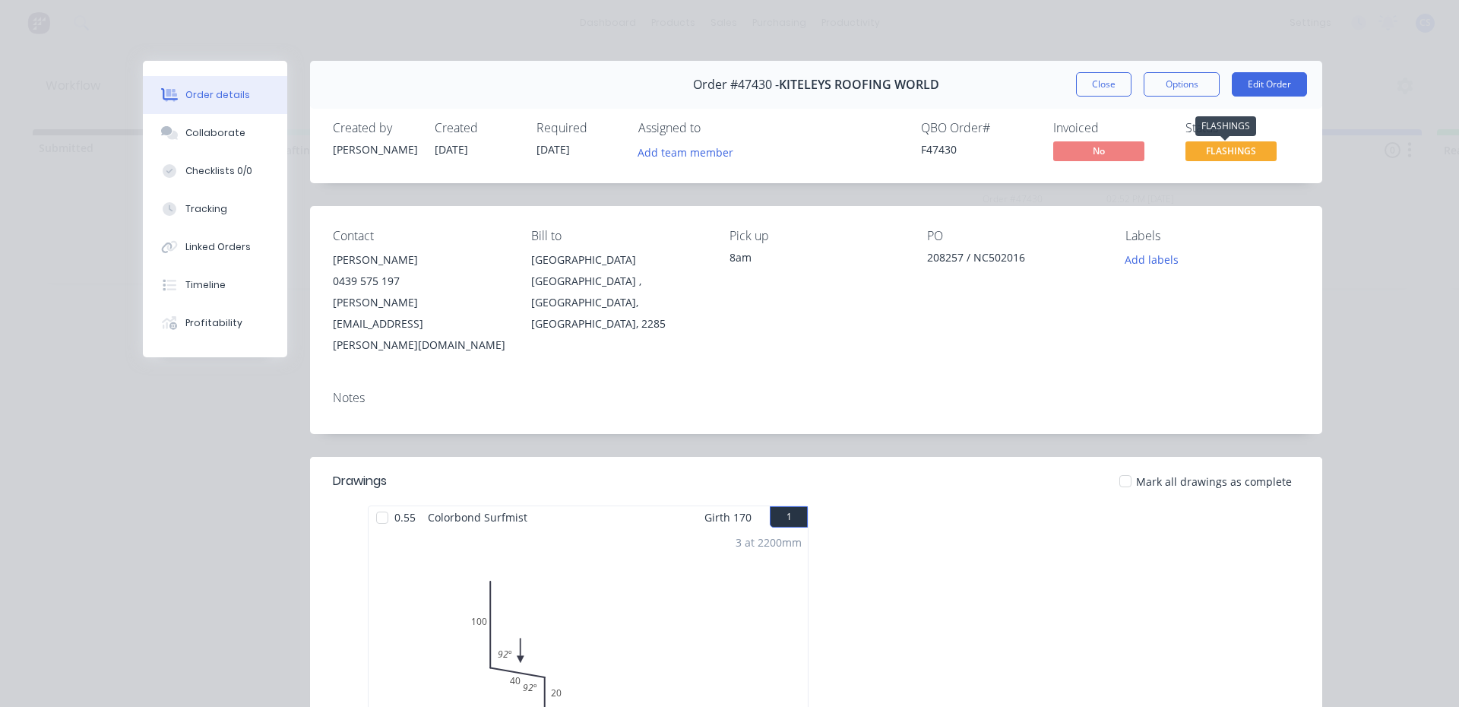
click at [1224, 154] on span "FLASHINGS" at bounding box center [1231, 150] width 91 height 19
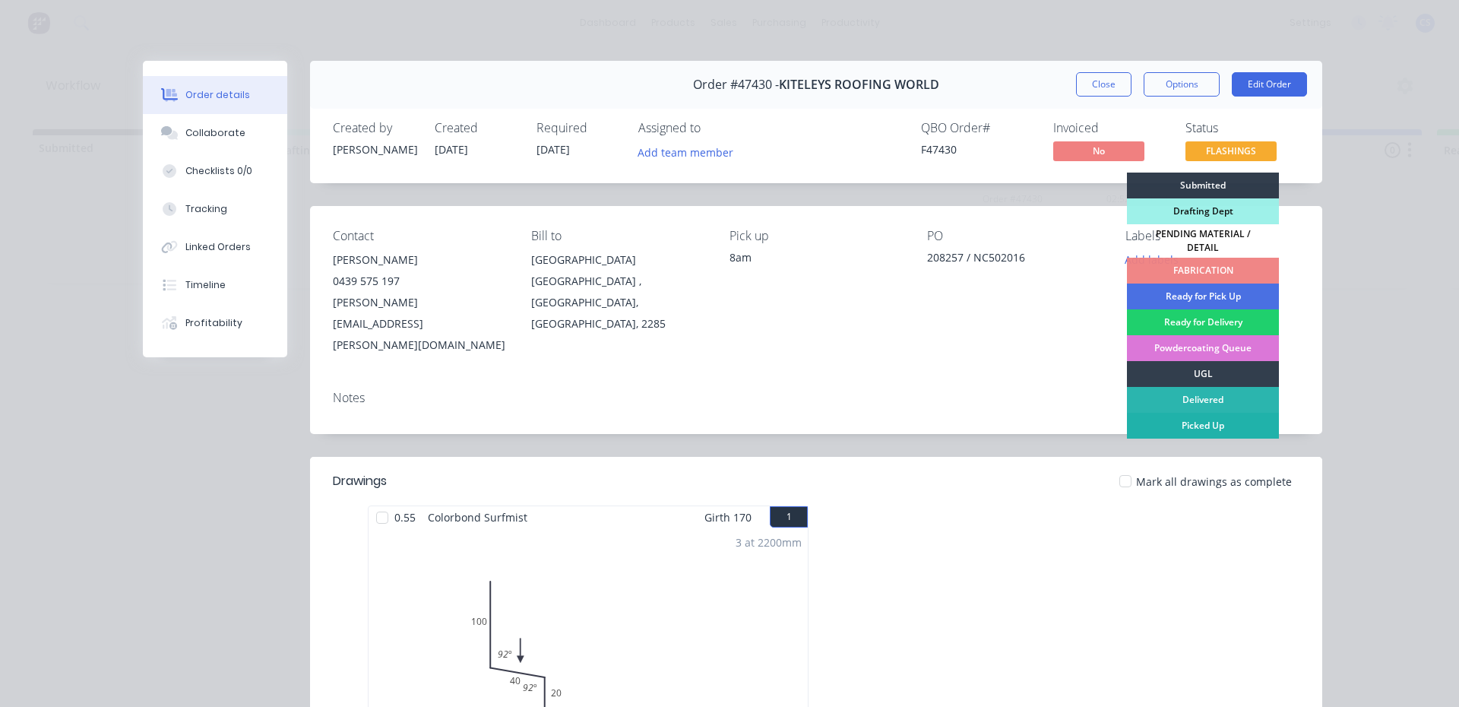
click at [1202, 420] on div "Picked Up" at bounding box center [1203, 426] width 152 height 26
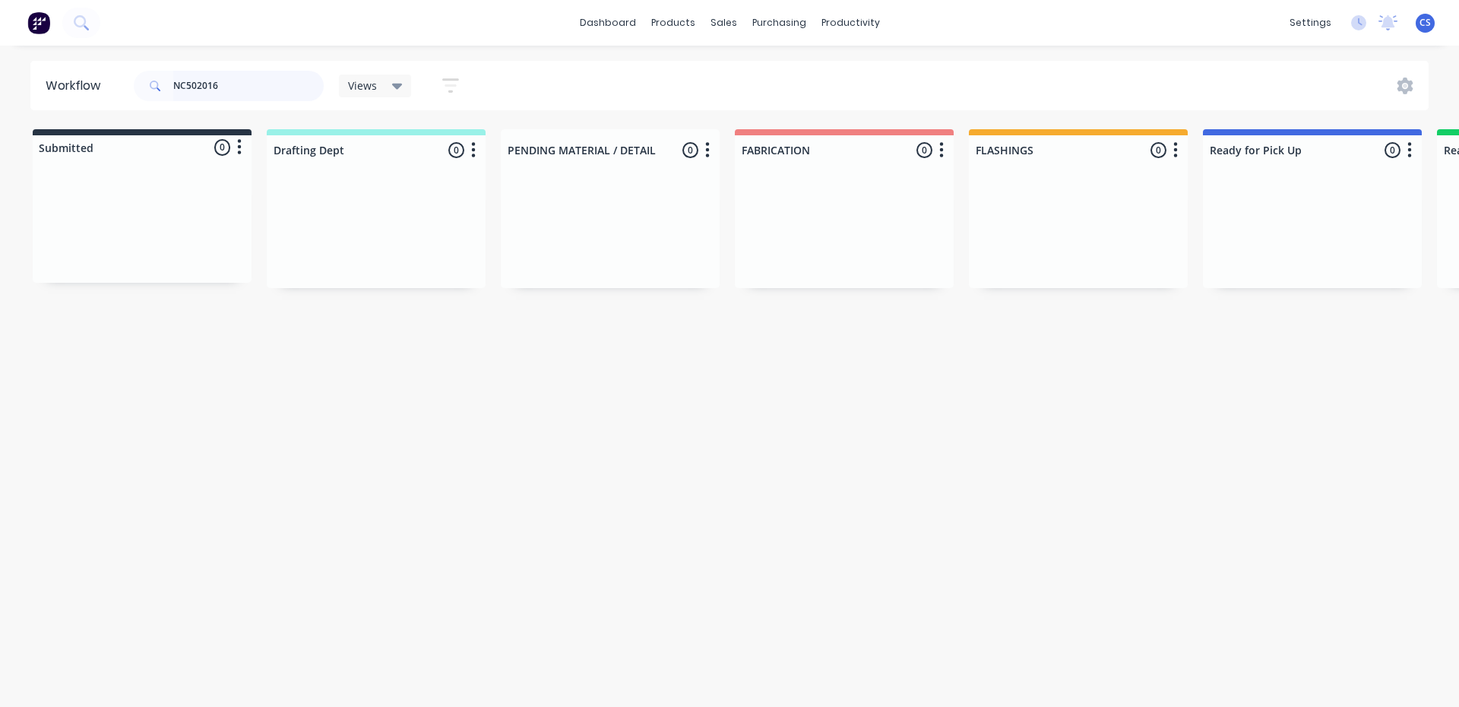
drag, startPoint x: 242, startPoint y: 78, endPoint x: 184, endPoint y: 94, distance: 60.9
click at [184, 94] on input "NC502016" at bounding box center [248, 86] width 150 height 30
type input "N"
